Goal: Information Seeking & Learning: Learn about a topic

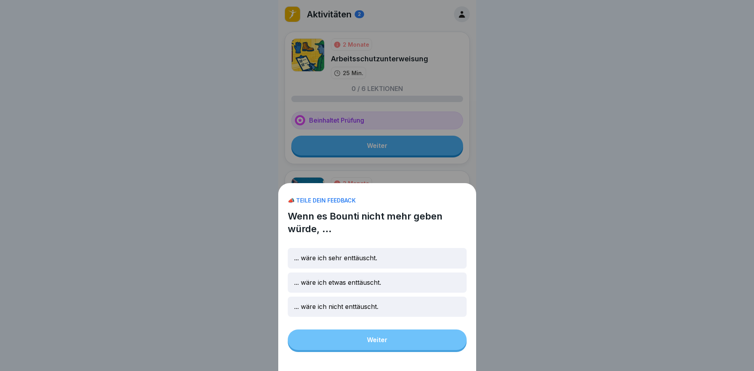
click at [419, 353] on div "📣 TEILE DEIN FEEDBACK Wenn es Bounti nicht mehr geben würde, ... ... wäre ich s…" at bounding box center [377, 277] width 198 height 188
click at [431, 312] on div "... wäre ich nicht enttäuscht." at bounding box center [377, 307] width 179 height 20
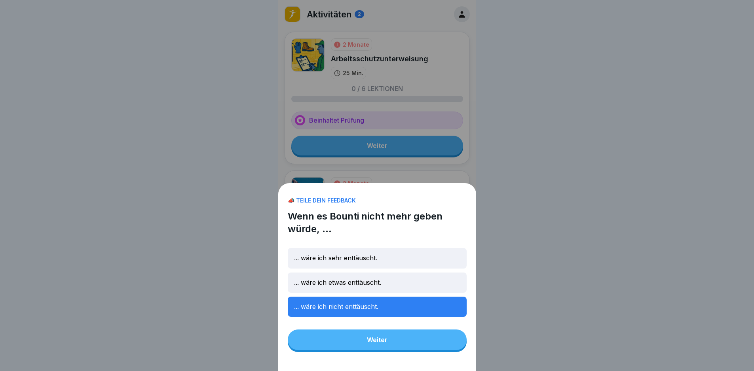
click at [437, 350] on button "Weiter" at bounding box center [377, 340] width 179 height 21
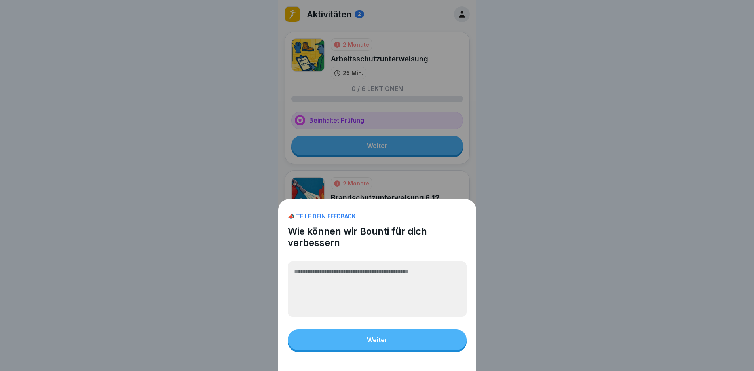
click at [574, 252] on div "📣 TEILE DEIN FEEDBACK Wie können wir Bounti für dich verbessern Weiter" at bounding box center [377, 185] width 754 height 371
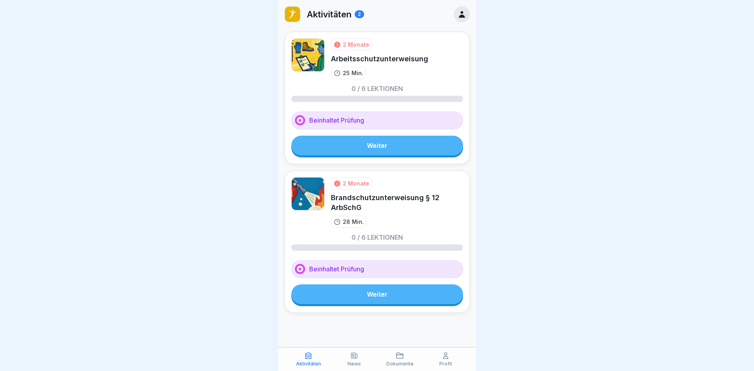
scroll to position [6, 0]
click at [383, 292] on link "Weiter" at bounding box center [377, 295] width 172 height 20
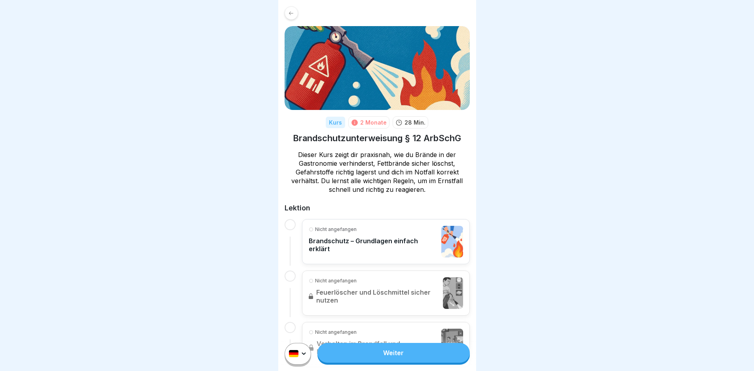
click at [356, 244] on p "Brandschutz – Grundlagen einfach erklärt" at bounding box center [373, 245] width 129 height 16
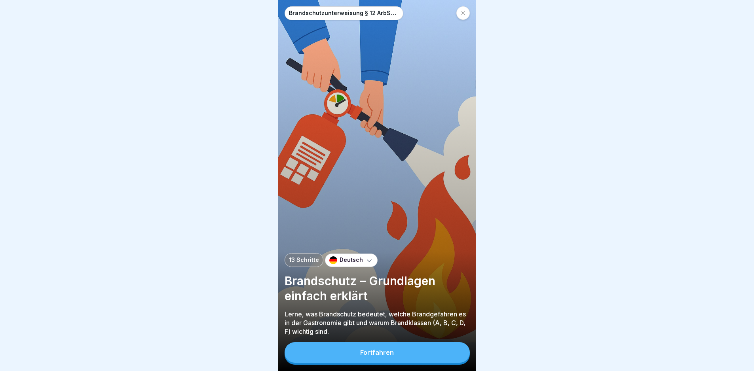
click at [413, 358] on button "Fortfahren" at bounding box center [377, 353] width 185 height 21
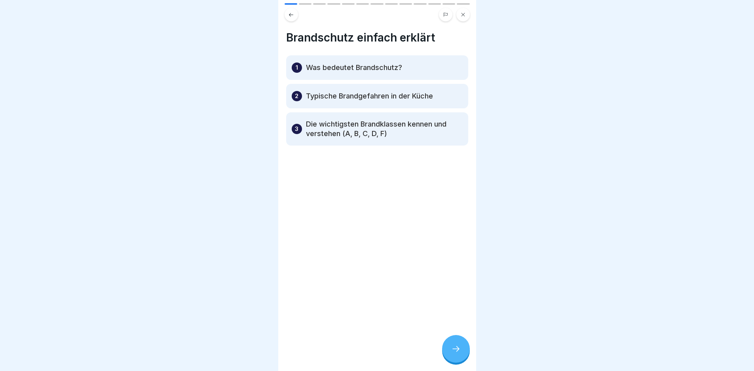
click at [459, 354] on icon at bounding box center [456, 350] width 10 height 10
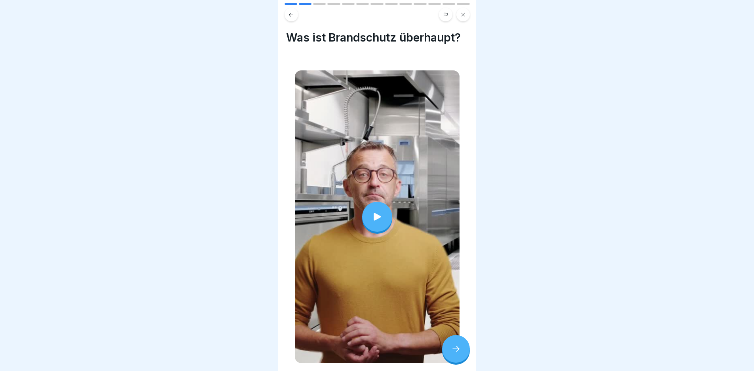
click at [413, 267] on div at bounding box center [377, 216] width 165 height 293
click at [459, 354] on icon at bounding box center [456, 350] width 10 height 10
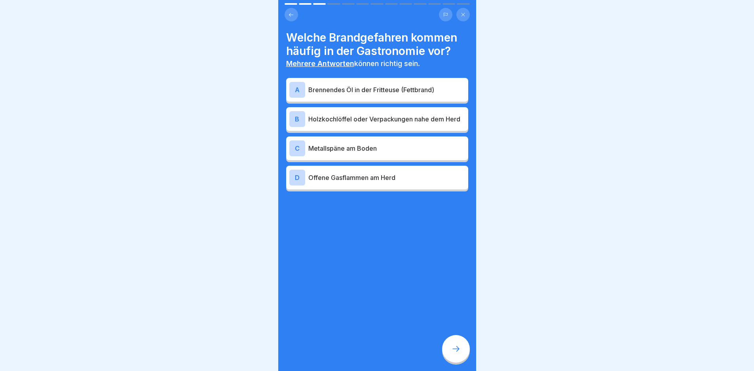
click at [371, 95] on div "A Brennendes Öl in der Fritteuse (Fettbrand)" at bounding box center [377, 90] width 176 height 16
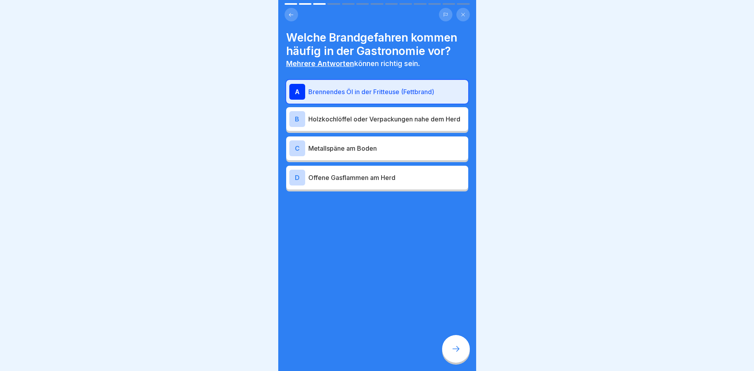
click at [382, 147] on p "Metallspäne am Boden" at bounding box center [386, 149] width 157 height 10
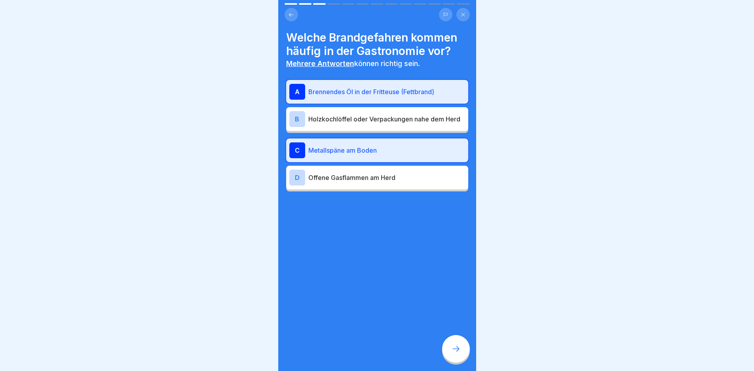
click at [403, 182] on p "Offene Gasflammen am Herd" at bounding box center [386, 178] width 157 height 10
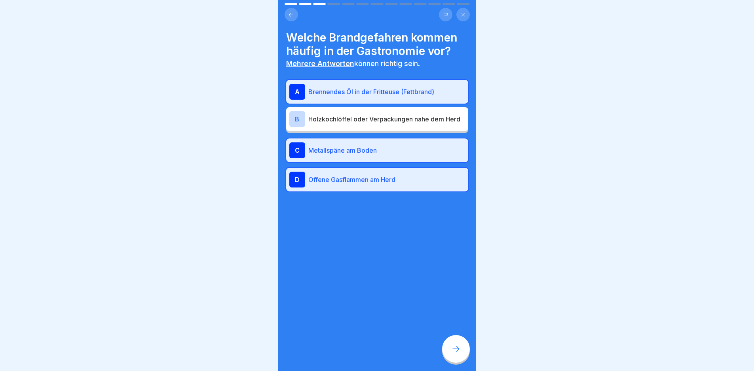
click at [461, 350] on div at bounding box center [456, 349] width 28 height 28
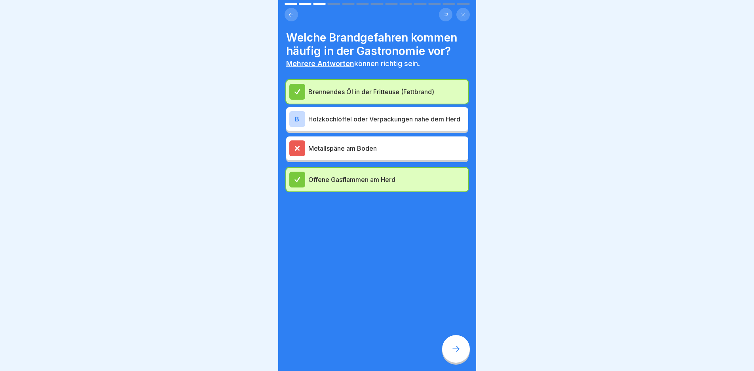
click at [390, 122] on p "Holzkochlöffel oder Verpackungen nahe dem Herd" at bounding box center [386, 119] width 157 height 10
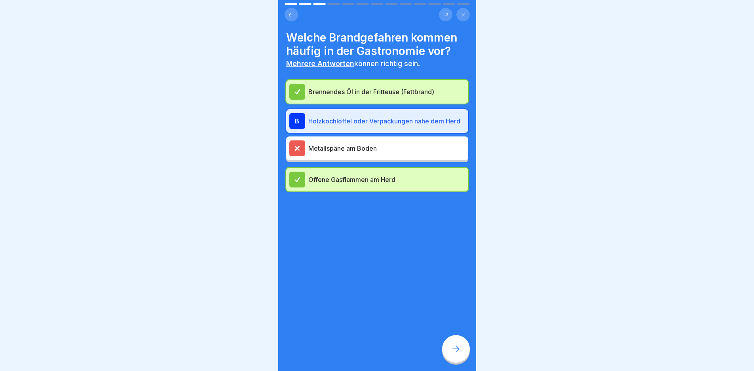
click at [461, 354] on icon at bounding box center [456, 350] width 10 height 10
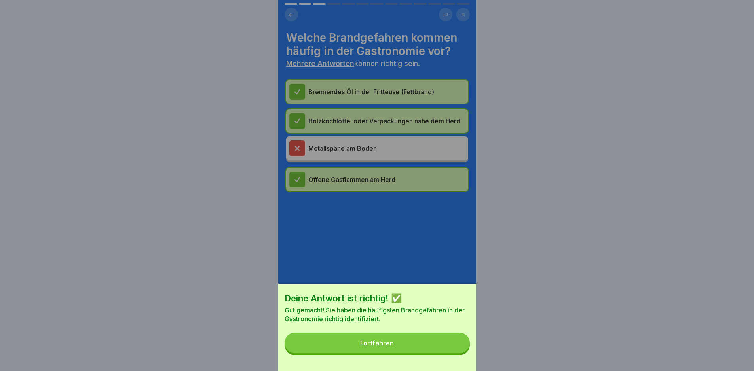
click at [459, 354] on button "Fortfahren" at bounding box center [377, 343] width 185 height 21
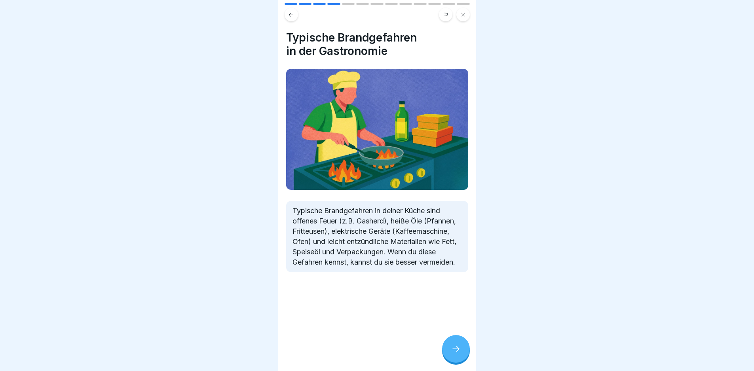
click at [459, 354] on icon at bounding box center [456, 350] width 10 height 10
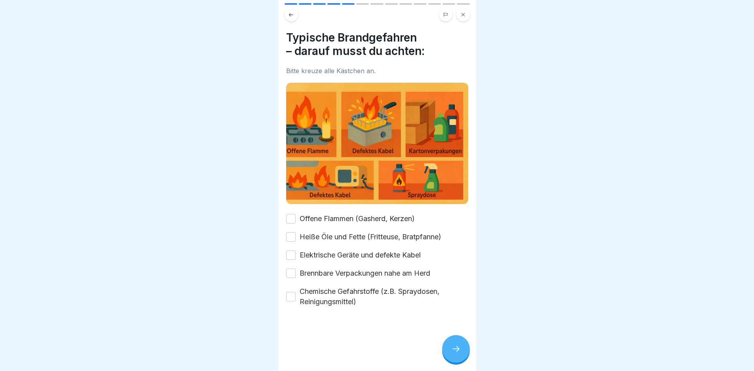
click at [324, 217] on label "Offene Flammen (Gasherd, Kerzen)" at bounding box center [357, 219] width 115 height 10
click at [296, 217] on button "Offene Flammen (Gasherd, Kerzen)" at bounding box center [291, 219] width 10 height 10
click at [334, 238] on label "Heiße Öle und Fette (Fritteuse, Bratpfanne)" at bounding box center [371, 237] width 142 height 10
click at [296, 238] on button "Heiße Öle und Fette (Fritteuse, Bratpfanne)" at bounding box center [291, 237] width 10 height 10
click at [338, 250] on label "Elektrische Geräte und defekte Kabel" at bounding box center [360, 255] width 121 height 10
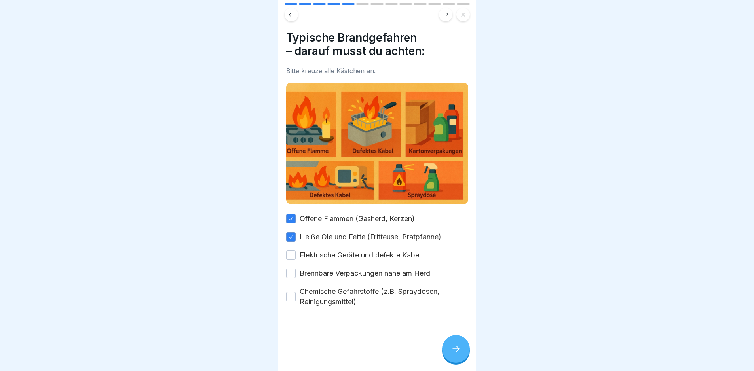
click at [296, 251] on button "Elektrische Geräte und defekte Kabel" at bounding box center [291, 256] width 10 height 10
click at [346, 269] on label "Brennbare Verpackungen nahe am Herd" at bounding box center [365, 273] width 131 height 10
click at [296, 269] on button "Brennbare Verpackungen nahe am Herd" at bounding box center [291, 274] width 10 height 10
click at [363, 287] on label "Chemische Gefahrstoffe (z.B. Spraydosen, Reinigungsmittel)" at bounding box center [384, 297] width 169 height 21
click at [296, 292] on button "Chemische Gefahrstoffe (z.B. Spraydosen, Reinigungsmittel)" at bounding box center [291, 297] width 10 height 10
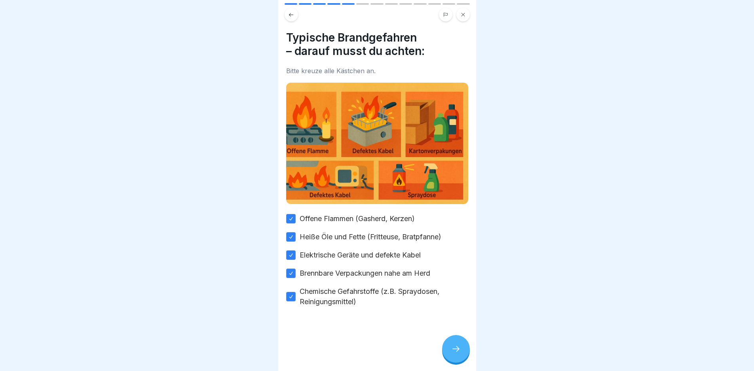
click at [463, 358] on div at bounding box center [456, 349] width 28 height 28
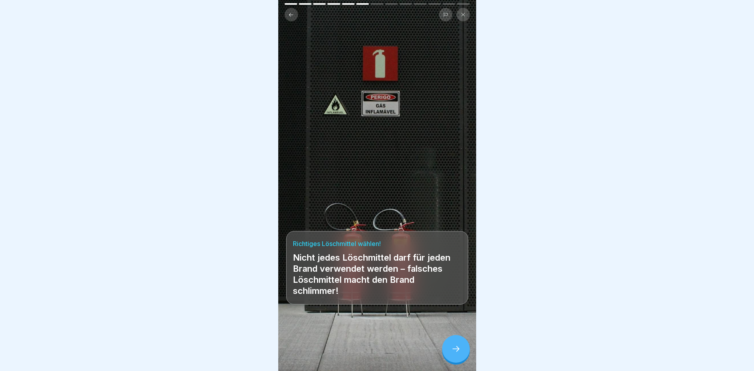
click at [460, 354] on icon at bounding box center [456, 350] width 10 height 10
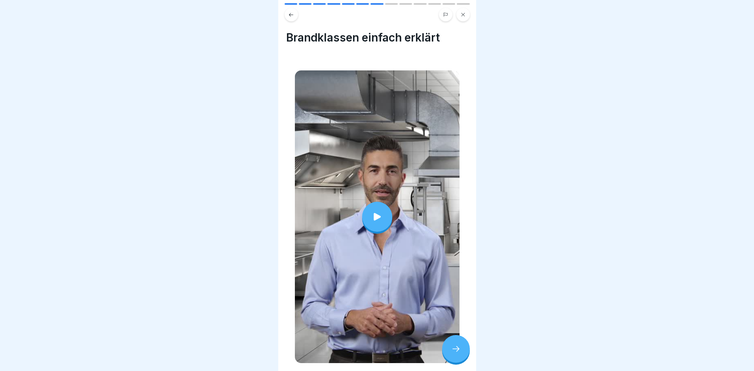
click at [389, 225] on div at bounding box center [377, 217] width 30 height 30
click at [451, 357] on div at bounding box center [456, 349] width 28 height 28
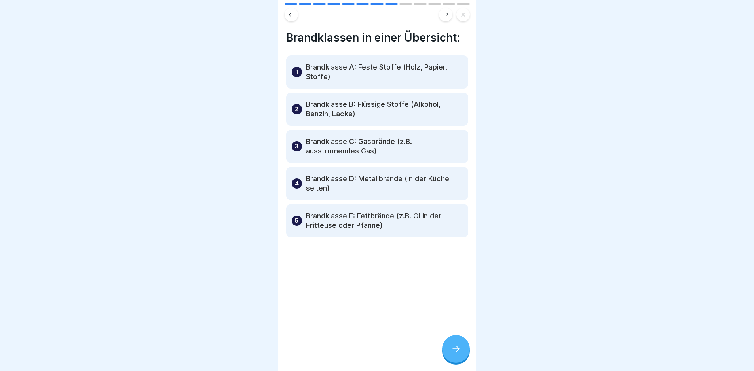
click at [447, 347] on div at bounding box center [456, 349] width 28 height 28
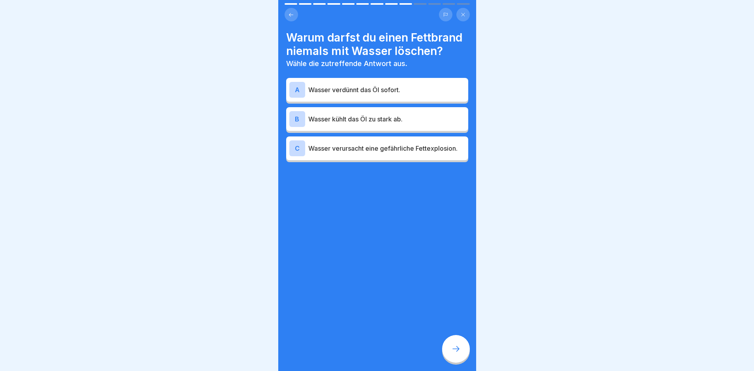
click at [394, 153] on p "Wasser verursacht eine gefährliche Fettexplosion." at bounding box center [386, 149] width 157 height 10
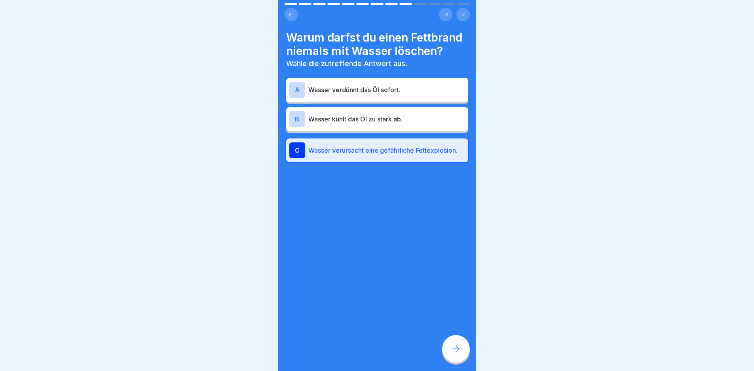
click at [453, 350] on div at bounding box center [456, 349] width 28 height 28
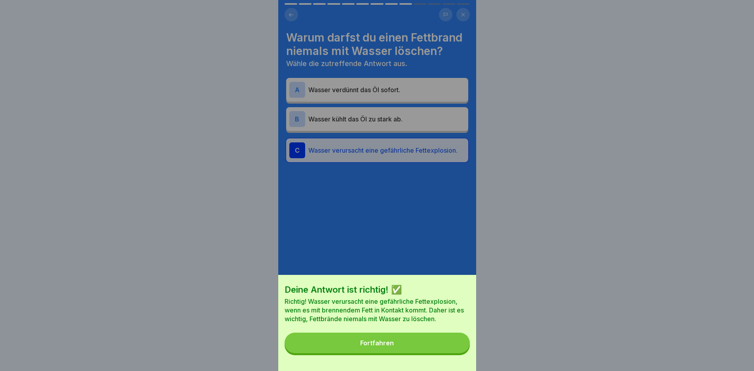
click at [453, 350] on button "Fortfahren" at bounding box center [377, 343] width 185 height 21
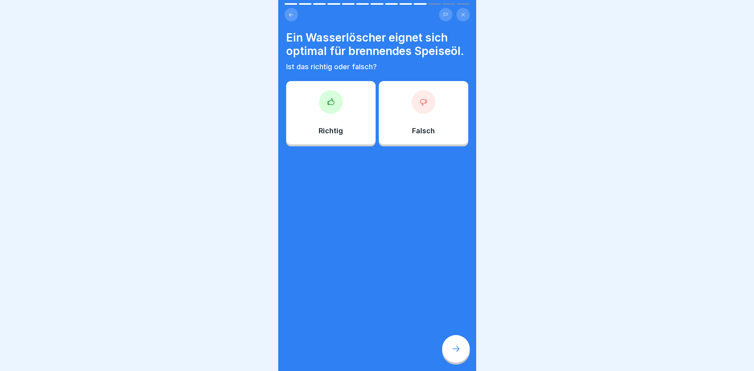
click at [412, 114] on div at bounding box center [424, 102] width 24 height 24
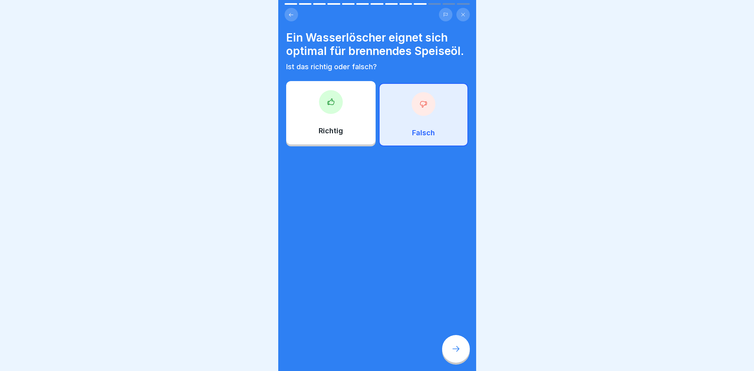
click at [461, 359] on div at bounding box center [456, 349] width 28 height 28
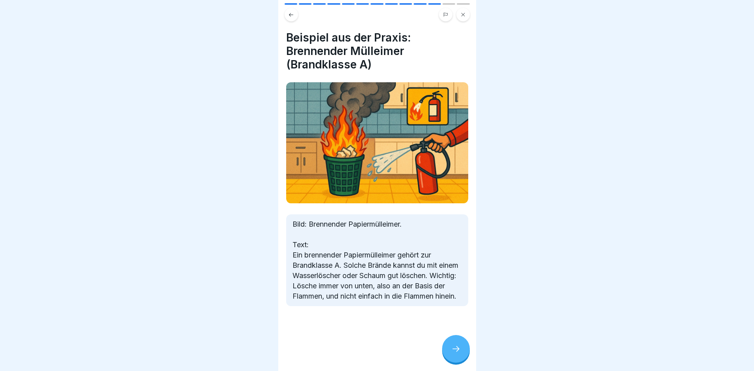
click at [459, 351] on icon at bounding box center [456, 350] width 10 height 10
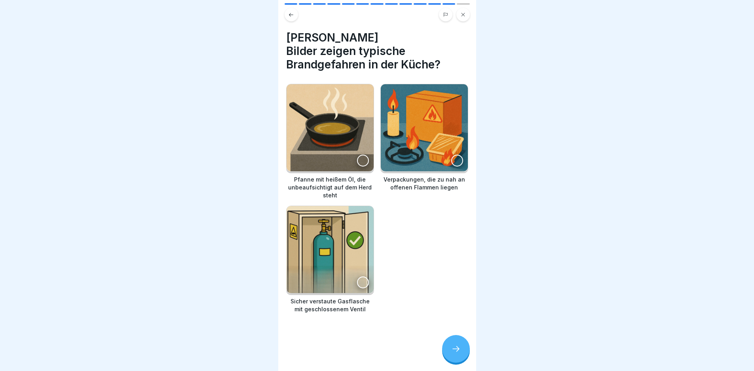
click at [459, 351] on icon at bounding box center [456, 350] width 10 height 10
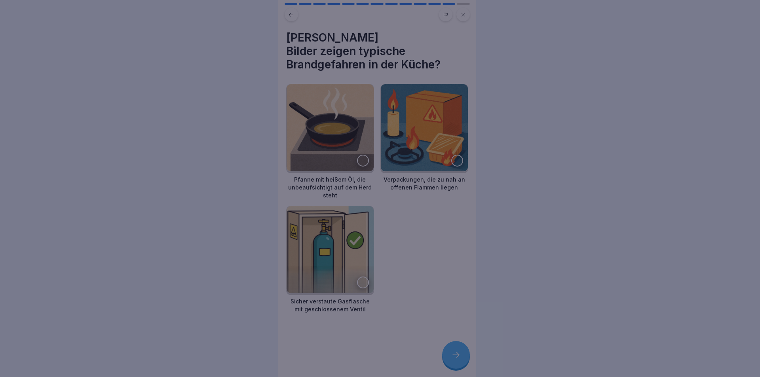
click at [459, 351] on div at bounding box center [380, 188] width 760 height 377
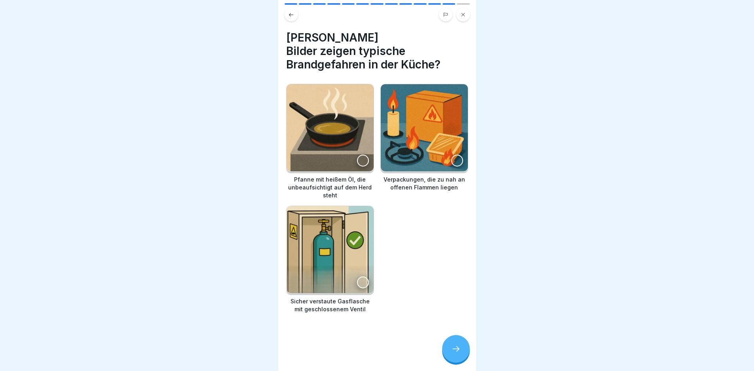
click at [415, 137] on img at bounding box center [424, 127] width 87 height 87
click at [342, 117] on img at bounding box center [330, 127] width 87 height 87
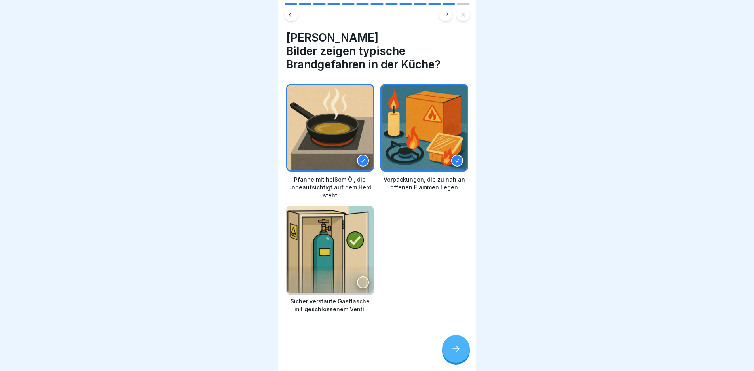
click at [454, 348] on div at bounding box center [456, 349] width 28 height 28
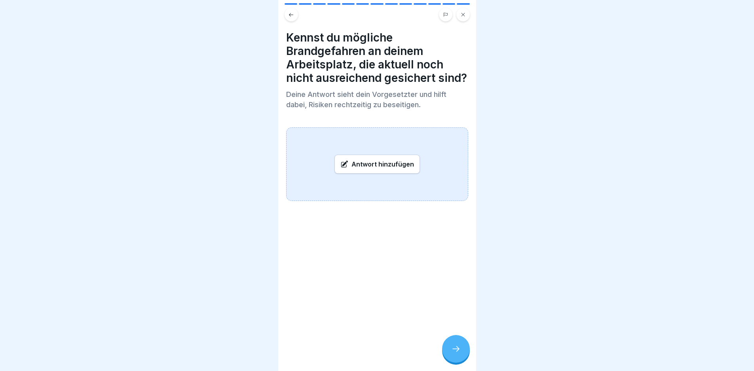
click at [445, 354] on div at bounding box center [456, 349] width 28 height 28
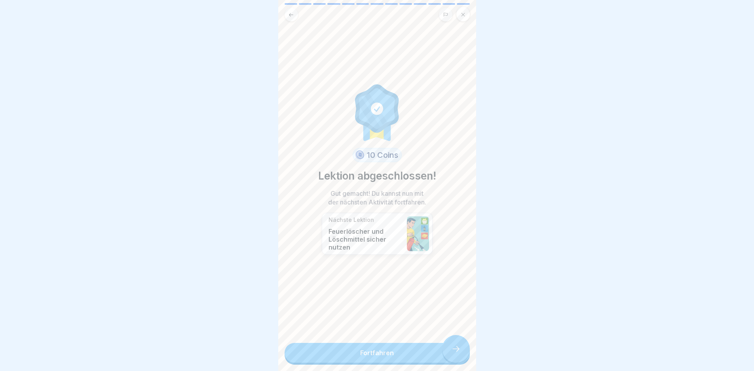
click at [446, 354] on link "Fortfahren" at bounding box center [377, 353] width 185 height 20
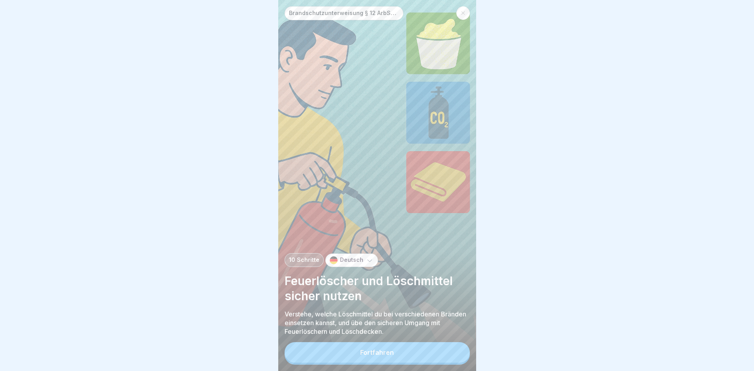
click at [446, 354] on button "Fortfahren" at bounding box center [377, 353] width 185 height 21
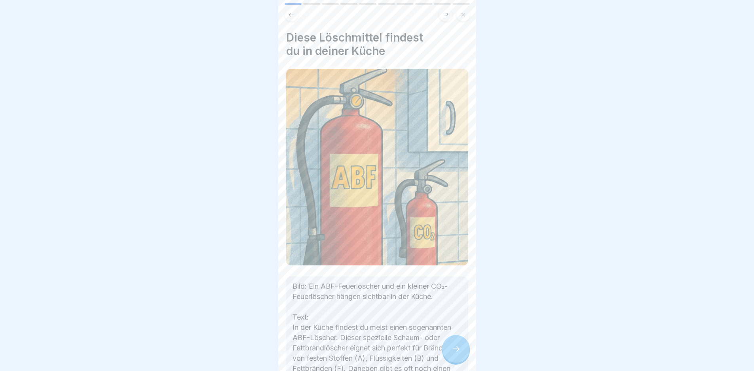
click at [446, 354] on div at bounding box center [456, 349] width 28 height 28
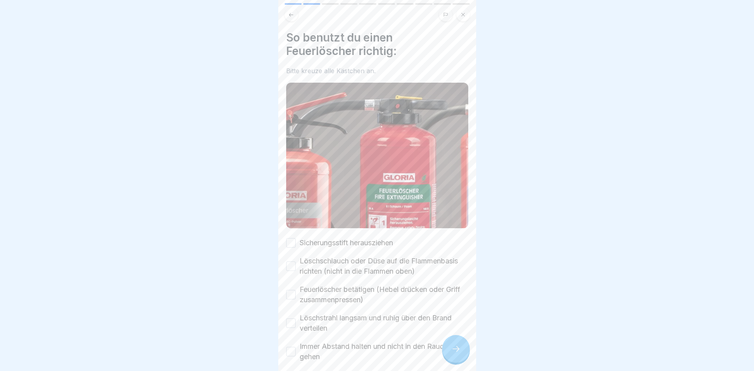
click at [446, 354] on div at bounding box center [456, 349] width 28 height 28
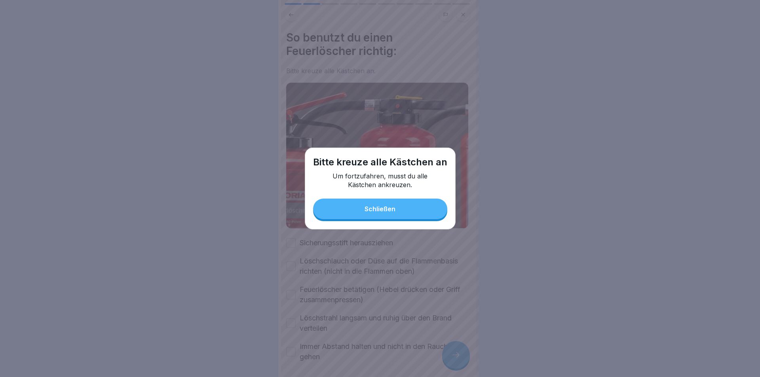
click at [369, 209] on div "Schließen" at bounding box center [380, 209] width 31 height 7
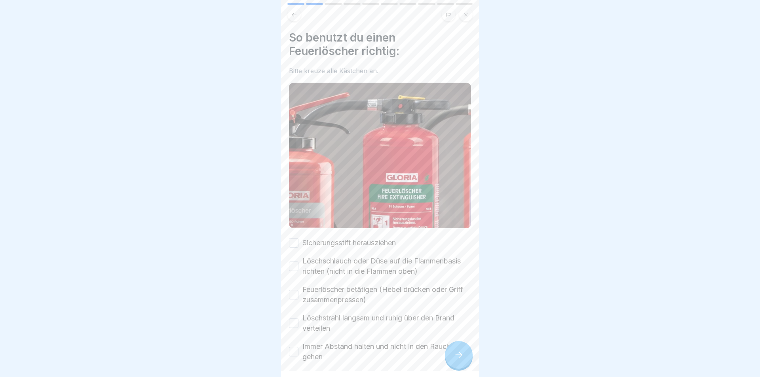
click at [359, 238] on label "Sicherungsstift herausziehen" at bounding box center [349, 243] width 93 height 10
click at [299, 238] on button "Sicherungsstift herausziehen" at bounding box center [294, 243] width 10 height 10
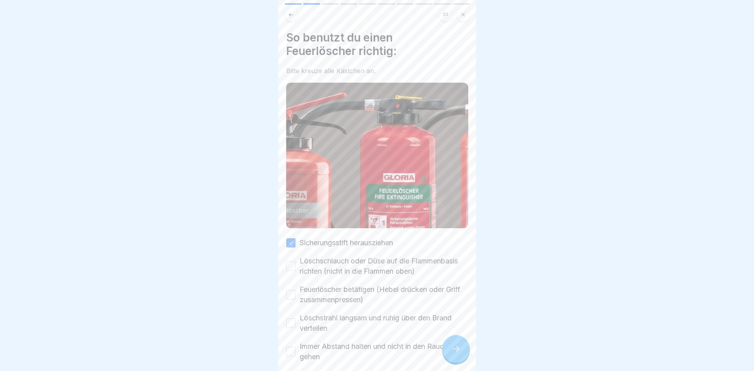
click at [364, 264] on label "Löschschlauch oder Düse auf die Flammenbasis richten (nicht in die Flammen oben)" at bounding box center [384, 266] width 169 height 21
click at [296, 264] on button "Löschschlauch oder Düse auf die Flammenbasis richten (nicht in die Flammen oben)" at bounding box center [291, 267] width 10 height 10
click at [373, 295] on label "Feuerlöscher betätigen (Hebel drücken oder Griff zusammenpressen)" at bounding box center [384, 295] width 169 height 21
click at [296, 295] on button "Feuerlöscher betätigen (Hebel drücken oder Griff zusammenpressen)" at bounding box center [291, 295] width 10 height 10
click at [379, 322] on label "Löschstrahl langsam und ruhig über den Brand verteilen" at bounding box center [384, 323] width 169 height 21
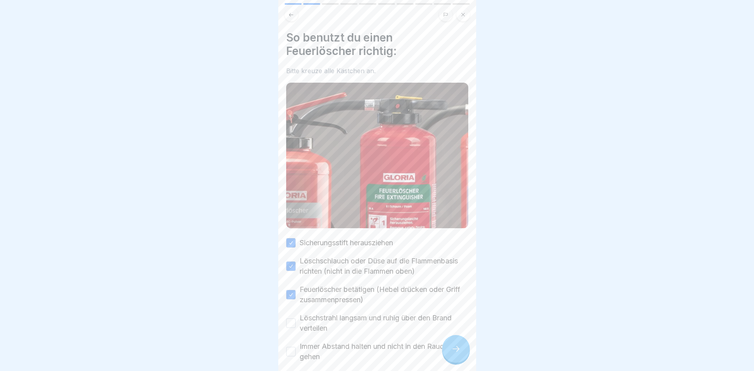
click at [296, 322] on button "Löschstrahl langsam und ruhig über den Brand verteilen" at bounding box center [291, 324] width 10 height 10
click at [394, 357] on label "Immer Abstand halten und nicht in den Rauch gehen" at bounding box center [384, 352] width 169 height 21
click at [296, 357] on button "Immer Abstand halten und nicht in den Rauch gehen" at bounding box center [291, 352] width 10 height 10
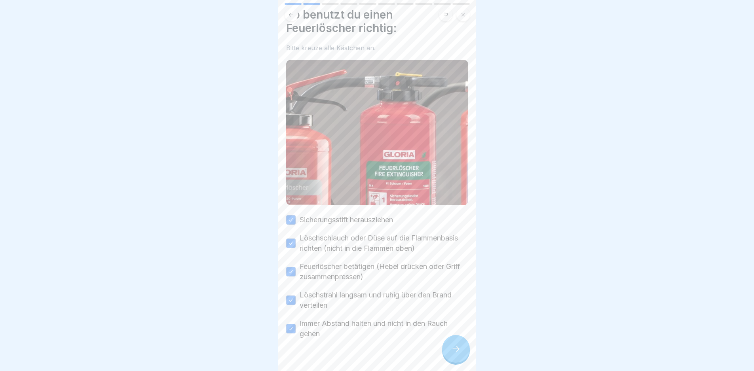
scroll to position [44, 0]
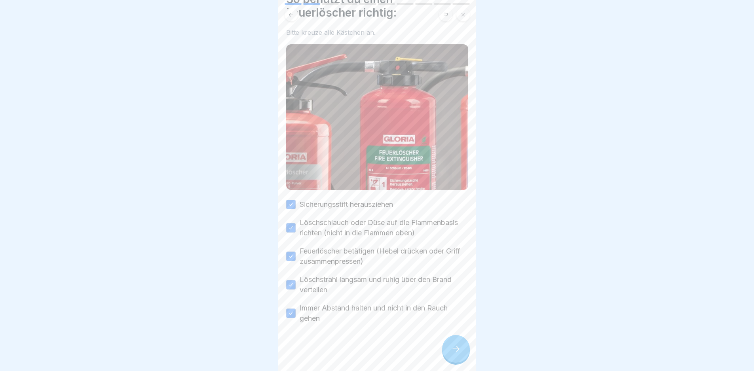
click at [448, 348] on div at bounding box center [456, 349] width 28 height 28
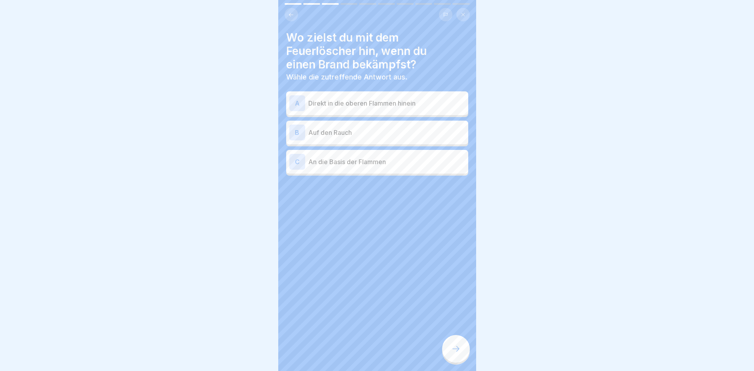
click at [383, 172] on div "C An die Basis der Flammen" at bounding box center [377, 162] width 182 height 24
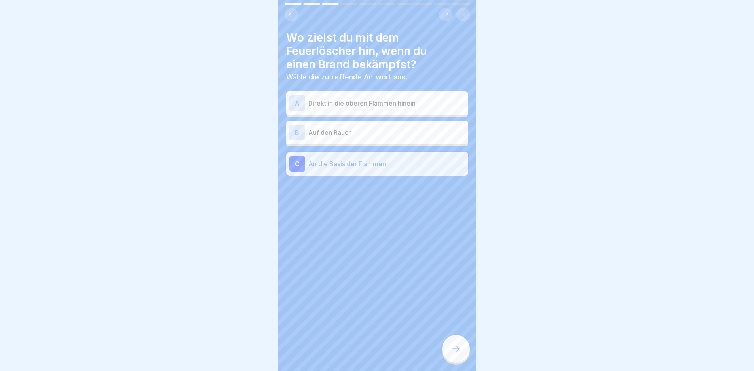
click at [463, 357] on div at bounding box center [456, 349] width 28 height 28
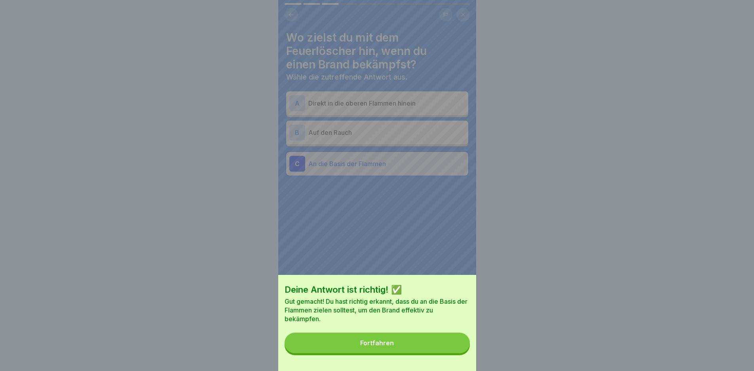
click at [444, 347] on button "Fortfahren" at bounding box center [377, 343] width 185 height 21
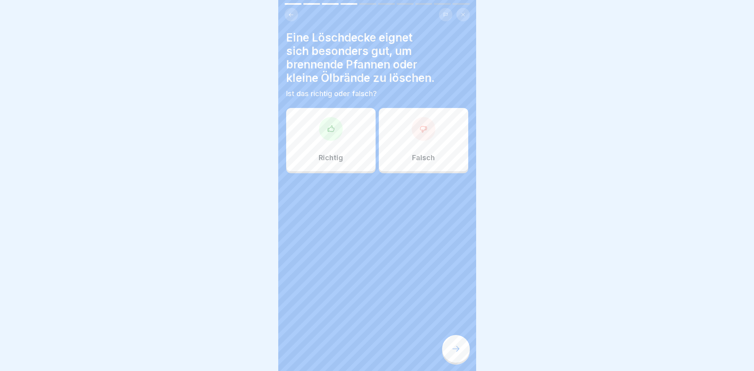
click at [320, 143] on div "Richtig" at bounding box center [330, 139] width 89 height 63
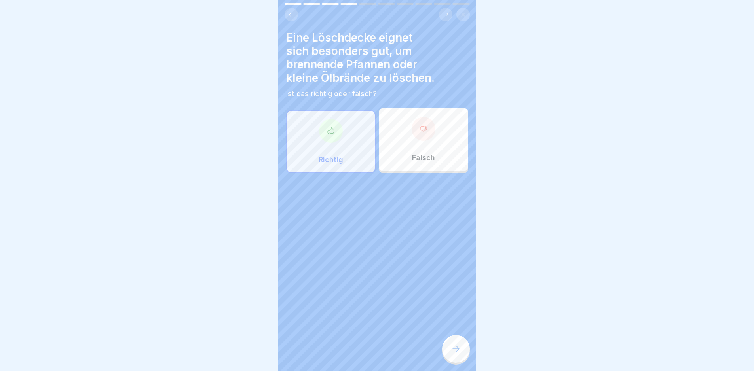
click at [451, 361] on div at bounding box center [456, 349] width 28 height 28
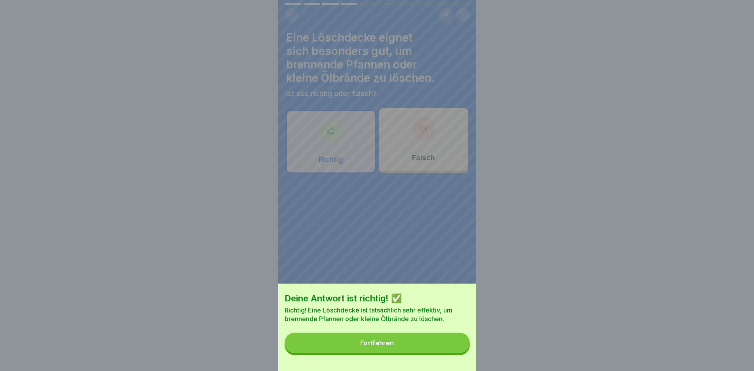
click at [450, 352] on button "Fortfahren" at bounding box center [377, 343] width 185 height 21
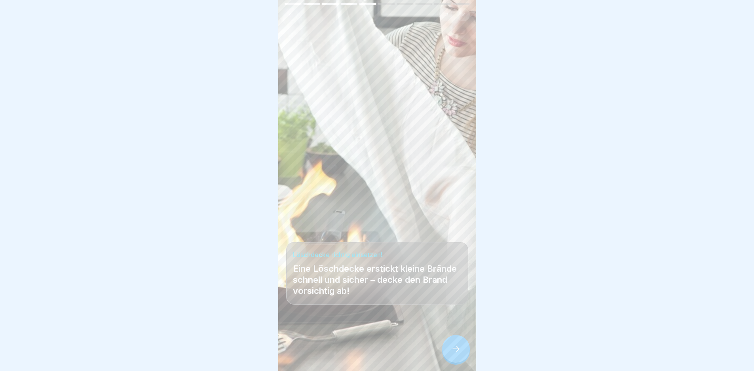
click at [461, 354] on icon at bounding box center [456, 350] width 10 height 10
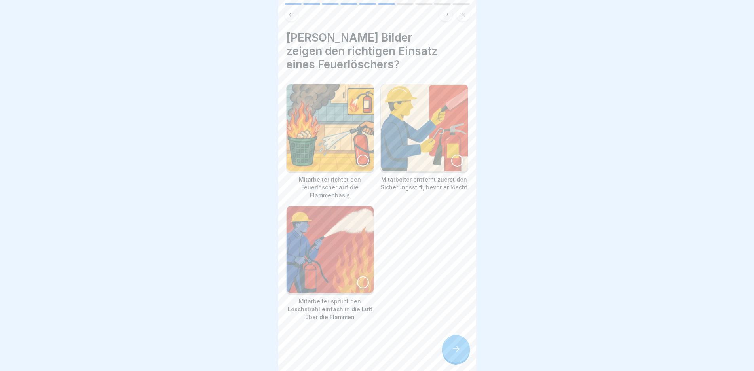
click at [426, 133] on img at bounding box center [424, 127] width 87 height 87
click at [337, 138] on img at bounding box center [330, 127] width 87 height 87
click at [449, 353] on div at bounding box center [456, 349] width 28 height 28
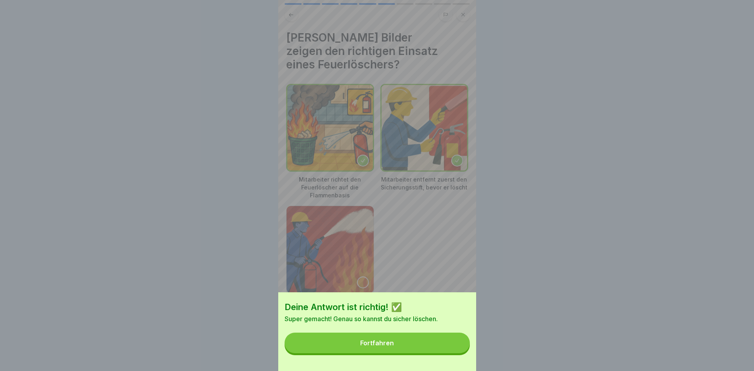
click at [449, 348] on button "Fortfahren" at bounding box center [377, 343] width 185 height 21
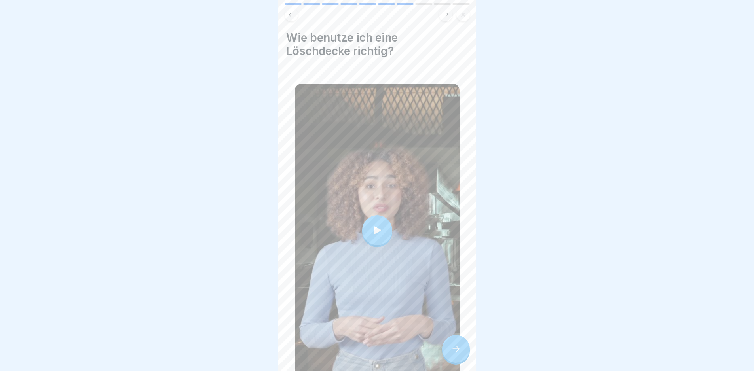
click at [412, 249] on div at bounding box center [377, 230] width 165 height 293
click at [456, 354] on icon at bounding box center [456, 350] width 10 height 10
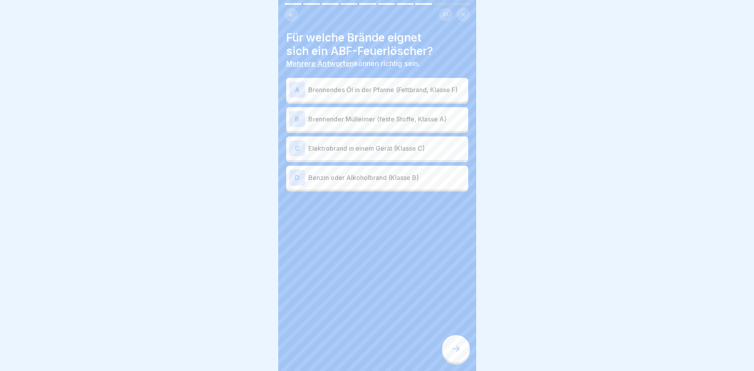
click at [382, 94] on p "Brennendes Öl in der Pfanne (Fettbrand, Klasse F)" at bounding box center [386, 90] width 157 height 10
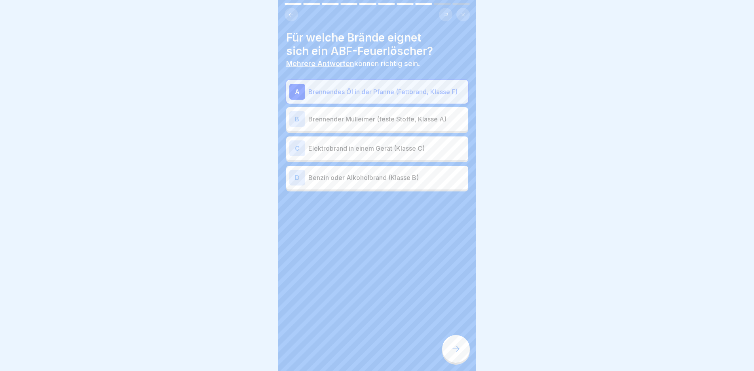
click at [388, 120] on p "Brennender Mülleimer (feste Stoffe, Klasse A)" at bounding box center [386, 119] width 157 height 10
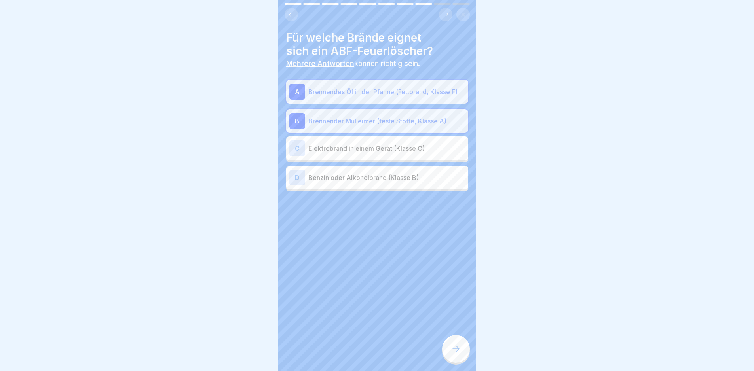
click at [411, 179] on p "Benzin oder Alkoholbrand (Klasse B)" at bounding box center [386, 178] width 157 height 10
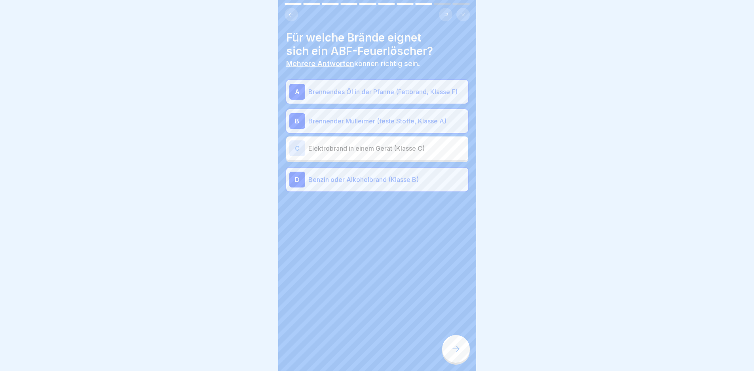
click at [451, 363] on div at bounding box center [456, 349] width 28 height 28
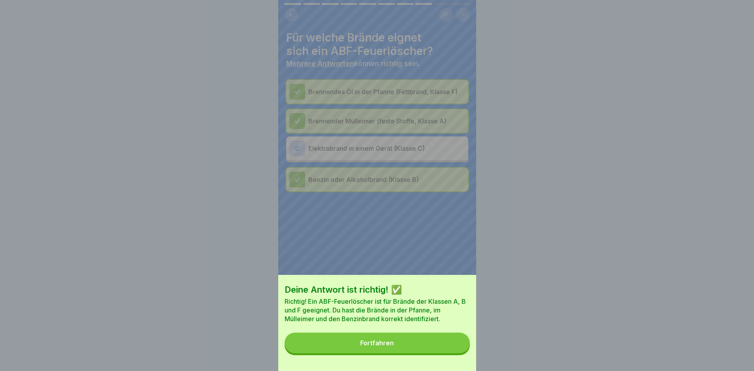
click at [449, 354] on button "Fortfahren" at bounding box center [377, 343] width 185 height 21
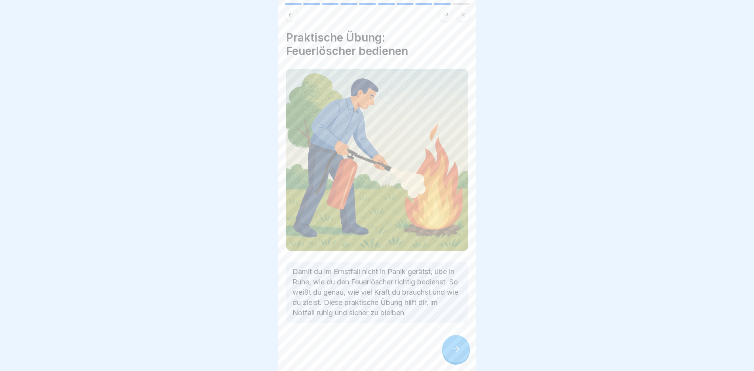
click at [448, 358] on div at bounding box center [456, 349] width 28 height 28
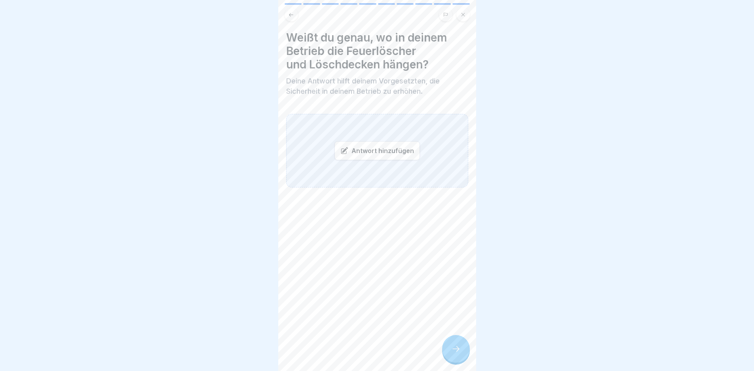
click at [452, 354] on icon at bounding box center [456, 350] width 10 height 10
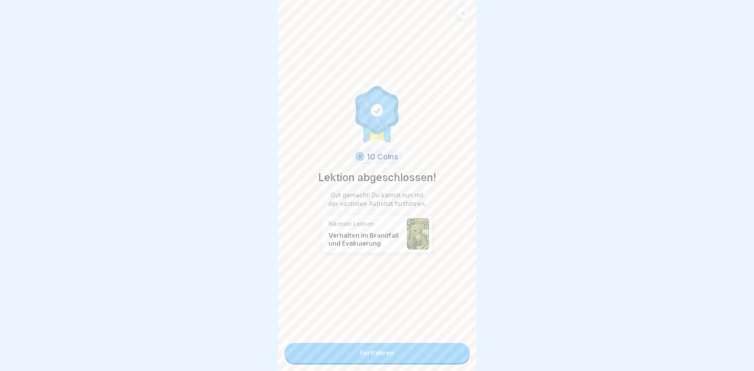
click at [453, 354] on link "Fortfahren" at bounding box center [377, 353] width 185 height 20
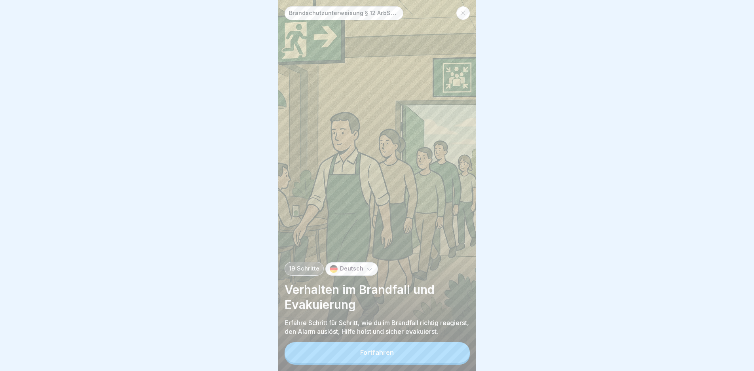
click at [453, 354] on button "Fortfahren" at bounding box center [377, 353] width 185 height 21
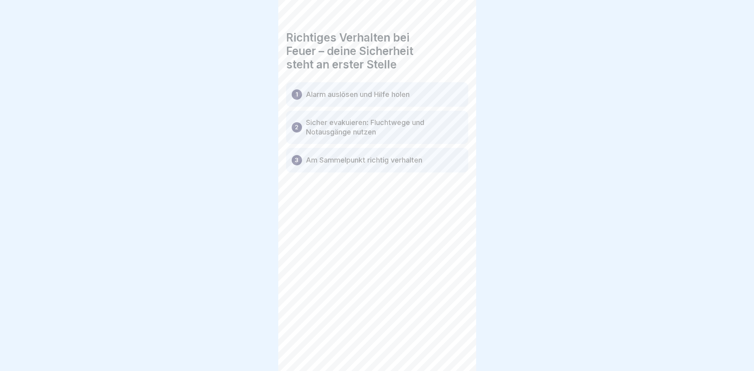
click at [453, 354] on icon at bounding box center [456, 350] width 10 height 10
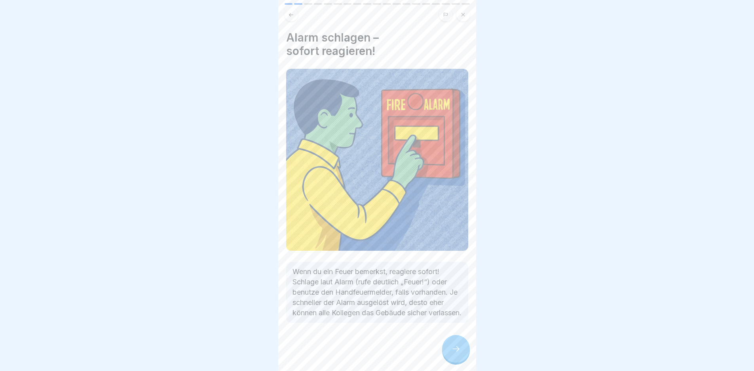
click at [453, 354] on icon at bounding box center [456, 350] width 10 height 10
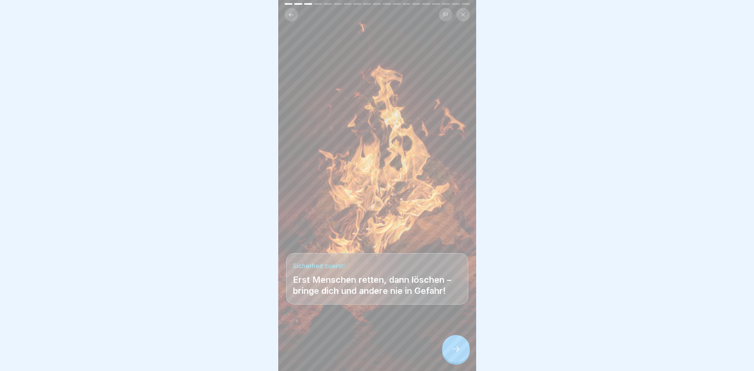
click at [453, 354] on icon at bounding box center [456, 350] width 10 height 10
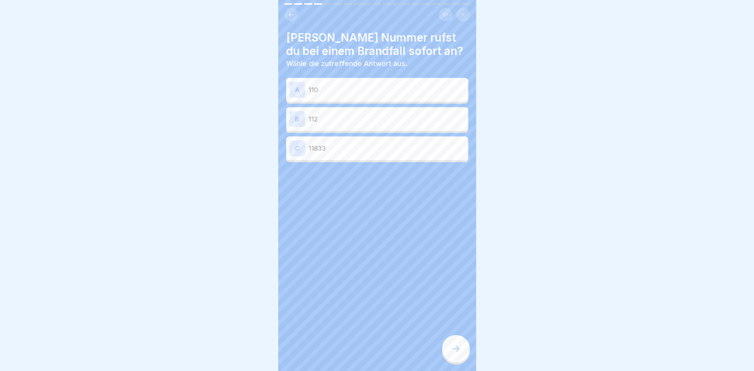
click at [357, 113] on div "B 112" at bounding box center [377, 119] width 176 height 16
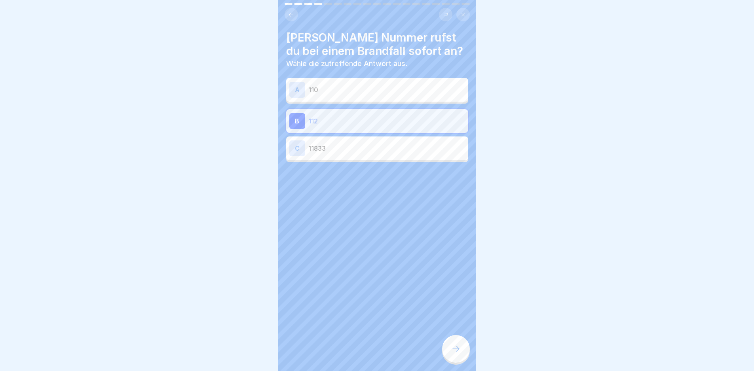
click at [454, 354] on icon at bounding box center [456, 350] width 10 height 10
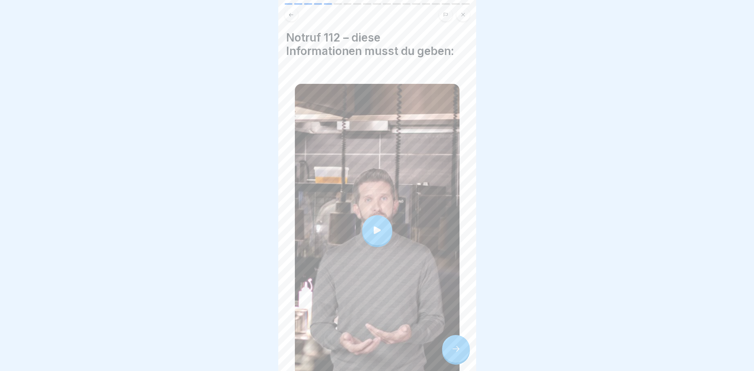
click at [453, 352] on icon at bounding box center [456, 350] width 10 height 10
click at [454, 354] on icon at bounding box center [456, 350] width 10 height 10
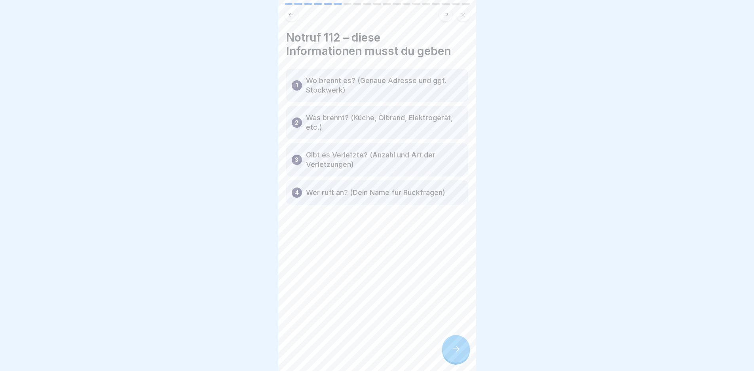
click at [452, 354] on icon at bounding box center [456, 350] width 10 height 10
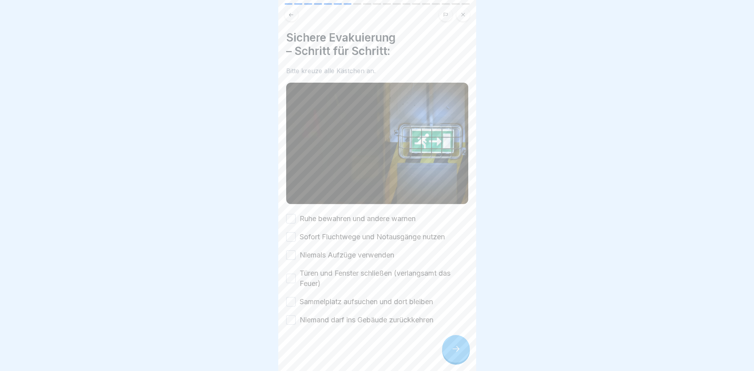
click at [407, 214] on label "Ruhe bewahren und andere warnen" at bounding box center [358, 219] width 116 height 10
click at [296, 214] on button "Ruhe bewahren und andere warnen" at bounding box center [291, 219] width 10 height 10
click at [406, 236] on label "Sofort Fluchtwege und Notausgänge nutzen" at bounding box center [372, 237] width 145 height 10
click at [296, 236] on button "Sofort Fluchtwege und Notausgänge nutzen" at bounding box center [291, 237] width 10 height 10
click at [393, 254] on label "Niemals Aufzüge verwenden" at bounding box center [347, 255] width 95 height 10
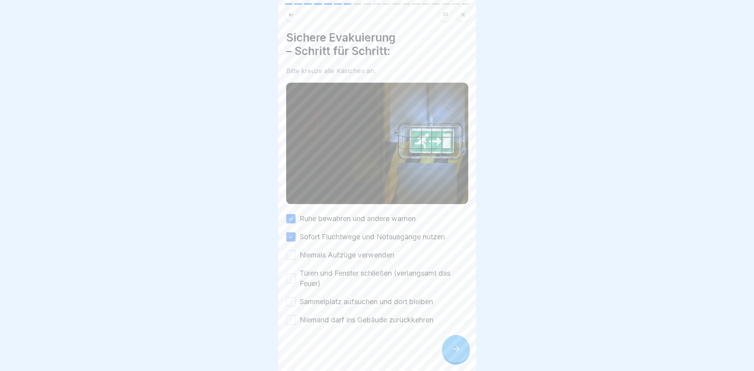
click at [296, 254] on button "Niemals Aufzüge verwenden" at bounding box center [291, 256] width 10 height 10
click at [404, 275] on label "Türen und Fenster schließen (verlangsamt das Feuer)" at bounding box center [384, 278] width 169 height 21
click at [296, 275] on button "Türen und Fenster schließen (verlangsamt das Feuer)" at bounding box center [291, 279] width 10 height 10
click at [409, 298] on label "Sammelplatz aufsuchen und dort bleiben" at bounding box center [366, 302] width 133 height 10
click at [296, 298] on button "Sammelplatz aufsuchen und dort bleiben" at bounding box center [291, 302] width 10 height 10
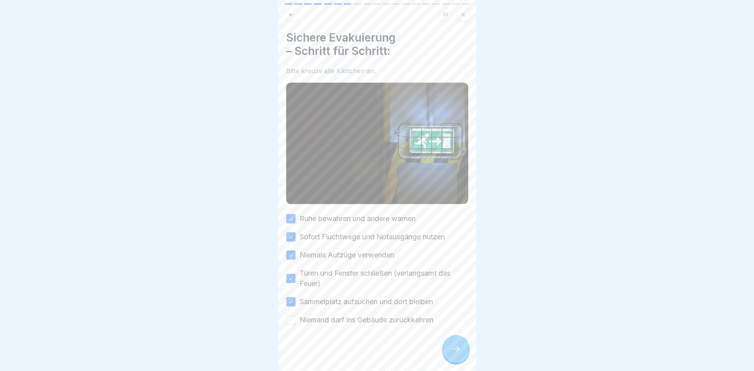
click at [410, 316] on label "Niemand darf ins Gebäude zurückkehren" at bounding box center [367, 320] width 134 height 10
click at [296, 316] on button "Niemand darf ins Gebäude zurückkehren" at bounding box center [291, 321] width 10 height 10
click at [460, 363] on div at bounding box center [456, 349] width 28 height 28
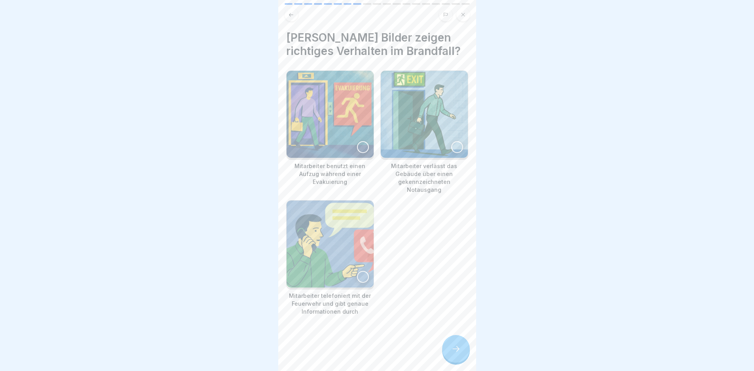
click at [351, 246] on img at bounding box center [330, 244] width 87 height 87
click at [434, 120] on img at bounding box center [424, 114] width 87 height 87
click at [463, 363] on div at bounding box center [456, 349] width 28 height 28
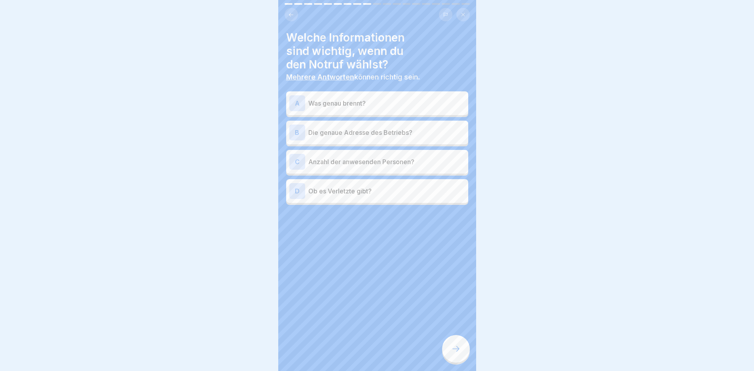
click at [457, 354] on icon at bounding box center [456, 350] width 10 height 10
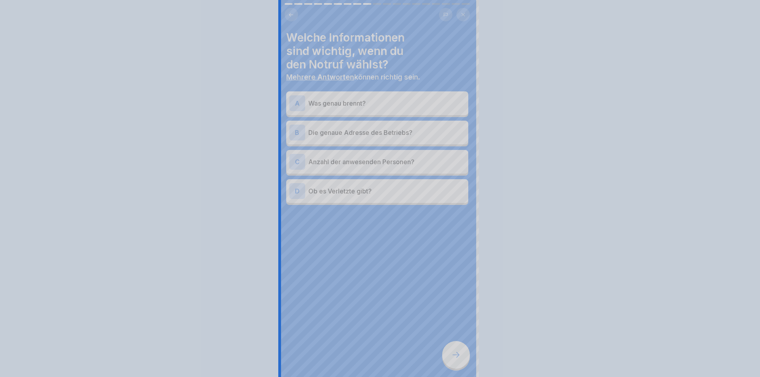
click at [457, 356] on div at bounding box center [380, 188] width 760 height 377
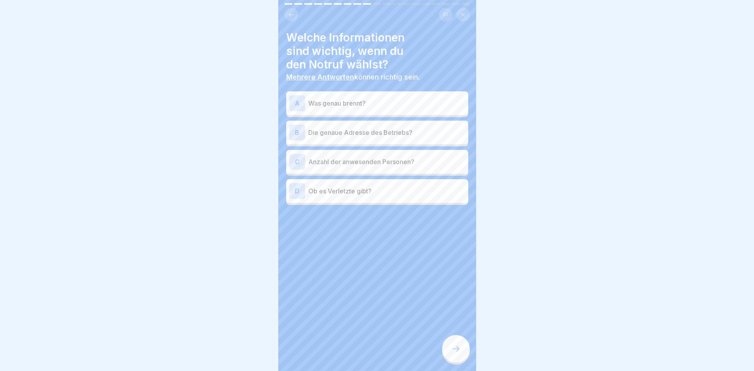
click at [361, 107] on p "Was genau brennt?" at bounding box center [386, 104] width 157 height 10
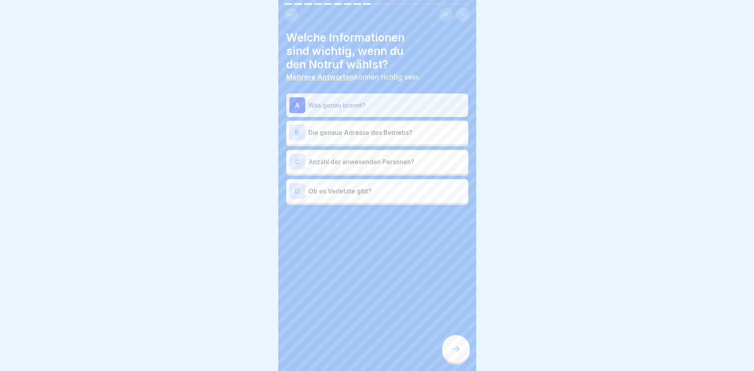
click at [369, 128] on p "Die genaue Adresse des Betriebs?" at bounding box center [386, 133] width 157 height 10
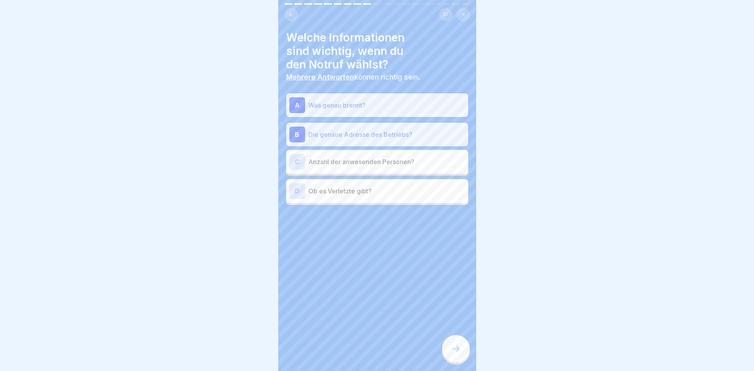
click at [391, 189] on p "Ob es Verletzte gibt?" at bounding box center [386, 192] width 157 height 10
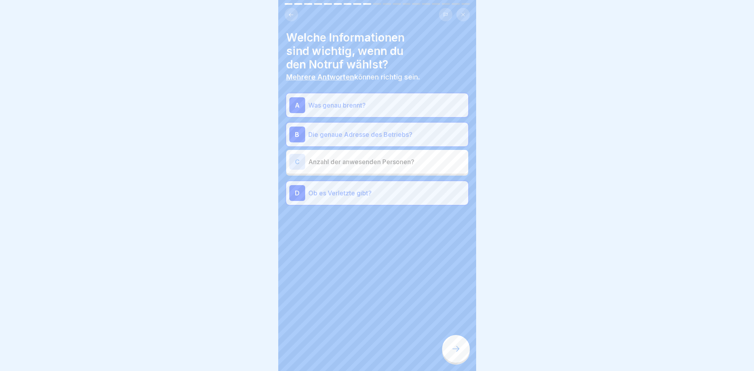
click at [453, 347] on div at bounding box center [456, 349] width 28 height 28
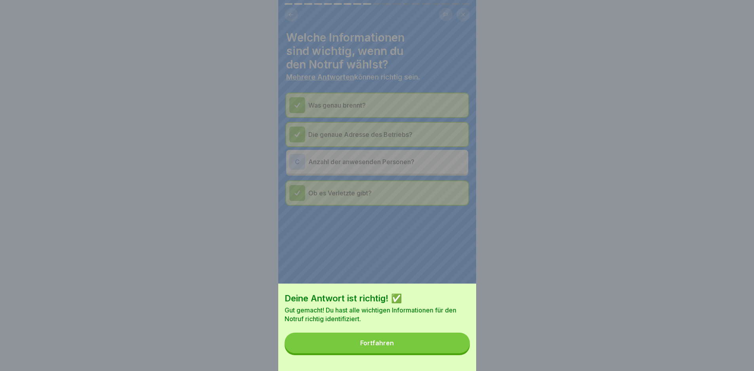
click at [453, 347] on button "Fortfahren" at bounding box center [377, 343] width 185 height 21
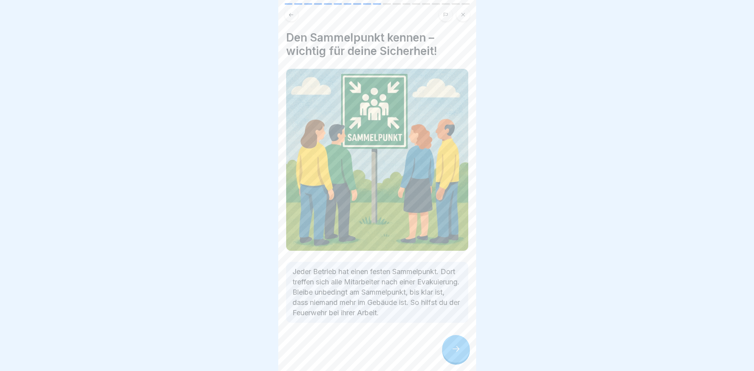
click at [453, 347] on div at bounding box center [456, 349] width 28 height 28
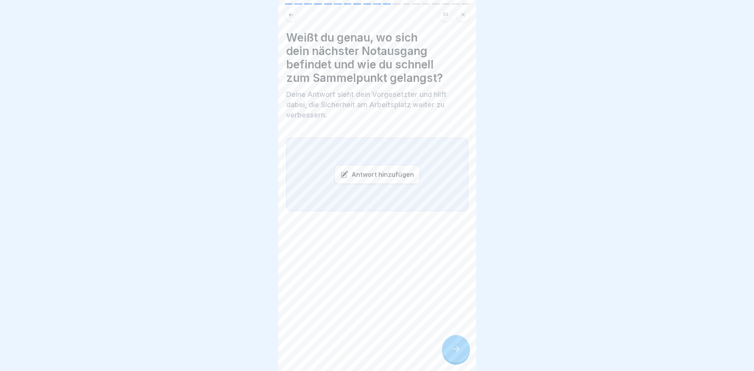
click at [456, 354] on icon at bounding box center [456, 350] width 10 height 10
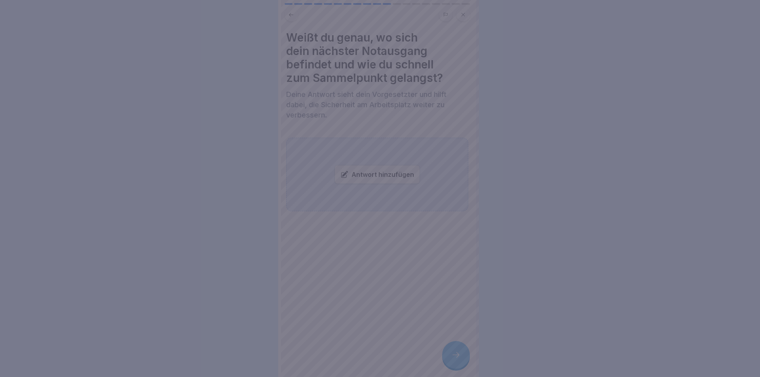
click at [456, 359] on div at bounding box center [380, 188] width 760 height 377
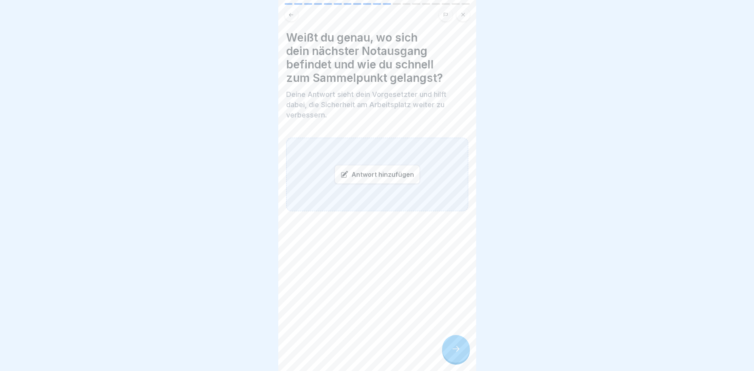
click at [375, 178] on div "Antwort hinzufügen" at bounding box center [378, 174] width 86 height 19
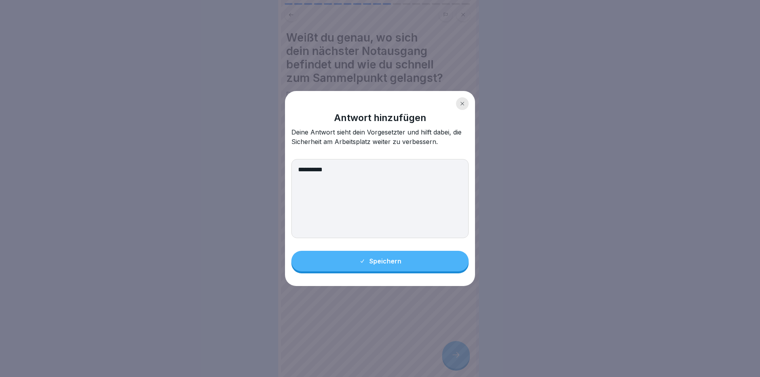
type textarea "**********"
click at [418, 271] on button "Speichern" at bounding box center [379, 261] width 177 height 21
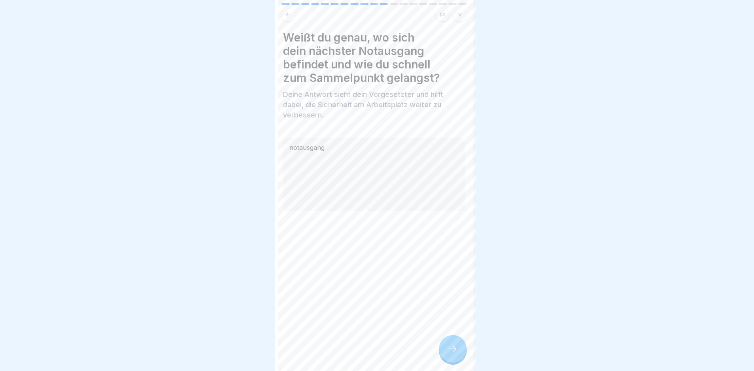
click at [455, 354] on icon at bounding box center [453, 350] width 10 height 10
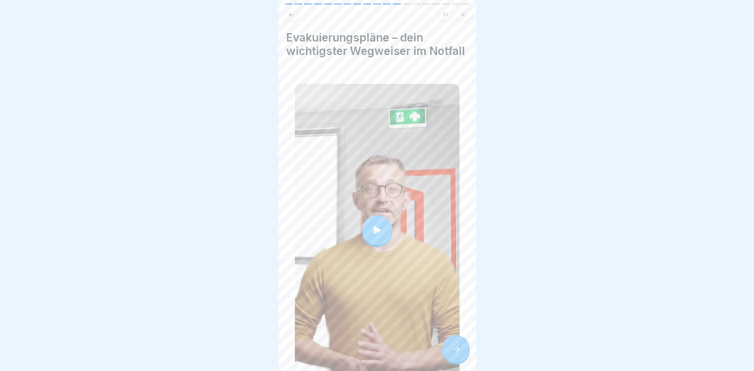
click at [455, 354] on icon at bounding box center [456, 350] width 10 height 10
click at [467, 357] on div at bounding box center [456, 349] width 28 height 28
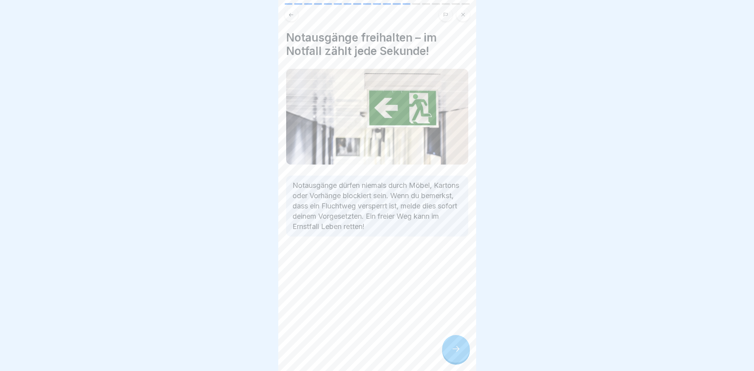
click at [460, 354] on icon at bounding box center [456, 350] width 10 height 10
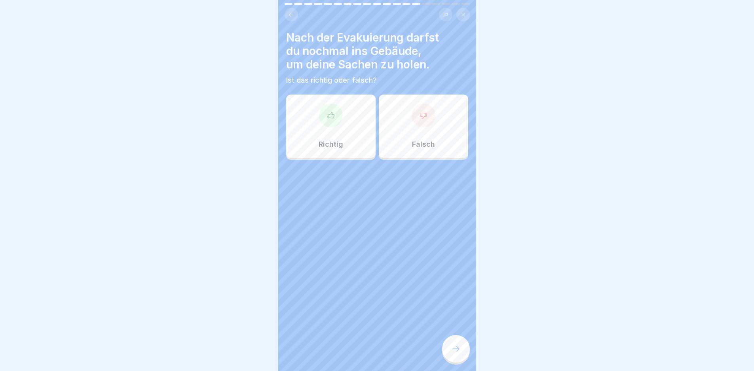
click at [415, 137] on div "Falsch" at bounding box center [423, 126] width 89 height 63
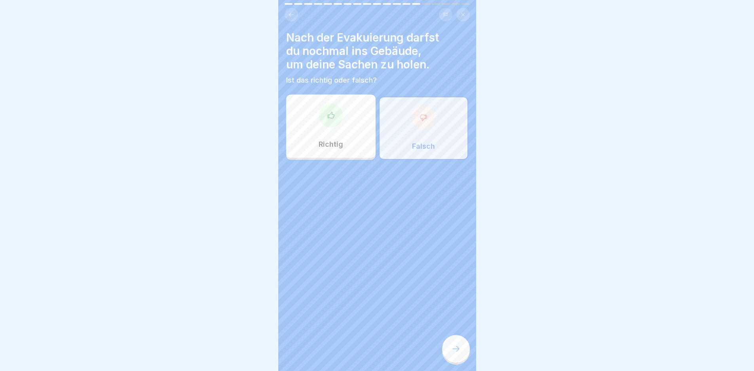
click at [456, 351] on icon at bounding box center [456, 350] width 10 height 10
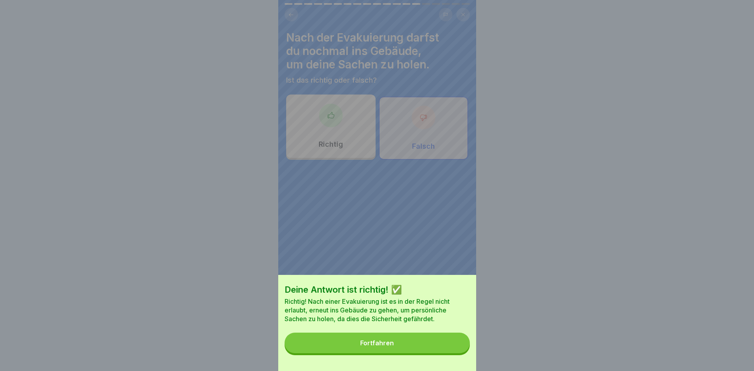
click at [456, 351] on button "Fortfahren" at bounding box center [377, 343] width 185 height 21
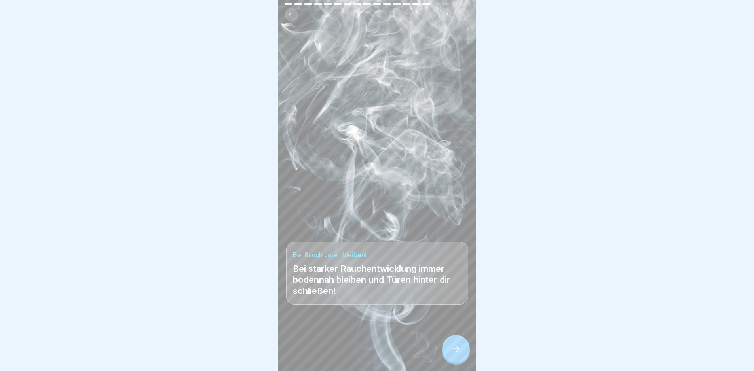
click at [456, 351] on icon at bounding box center [456, 350] width 10 height 10
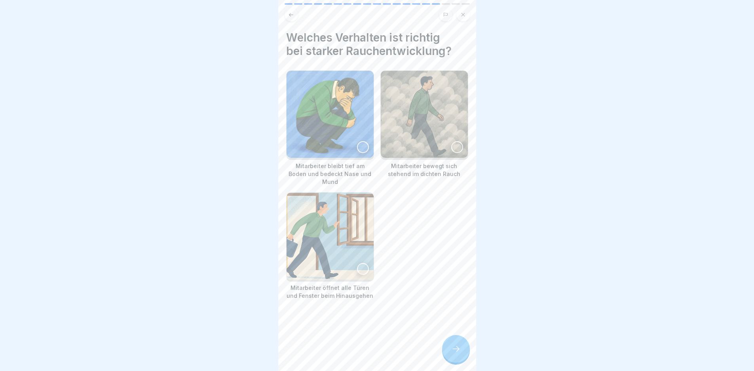
click at [331, 122] on img at bounding box center [330, 114] width 87 height 87
click at [457, 350] on div at bounding box center [456, 349] width 28 height 28
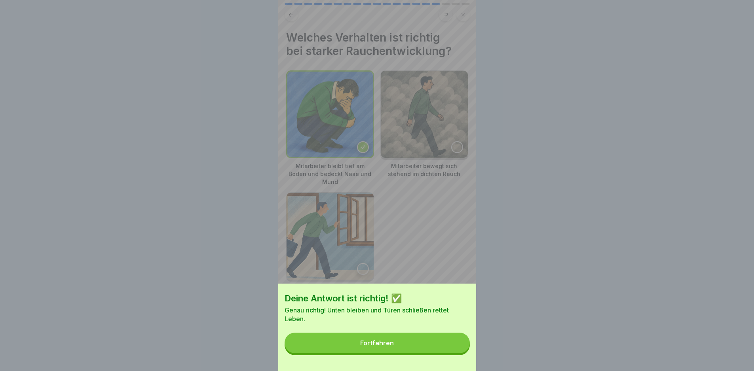
click at [459, 352] on button "Fortfahren" at bounding box center [377, 343] width 185 height 21
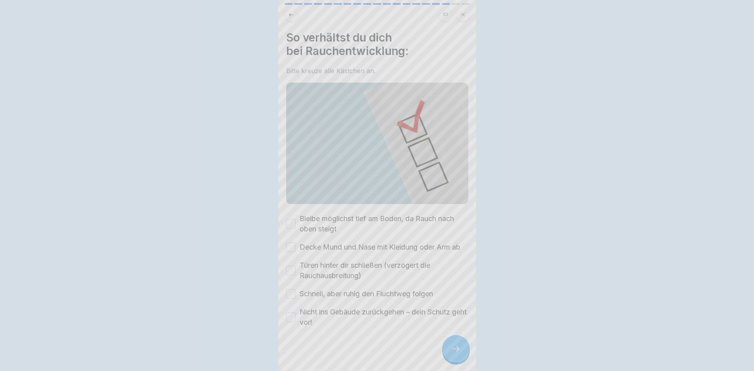
click at [459, 352] on icon at bounding box center [456, 350] width 10 height 10
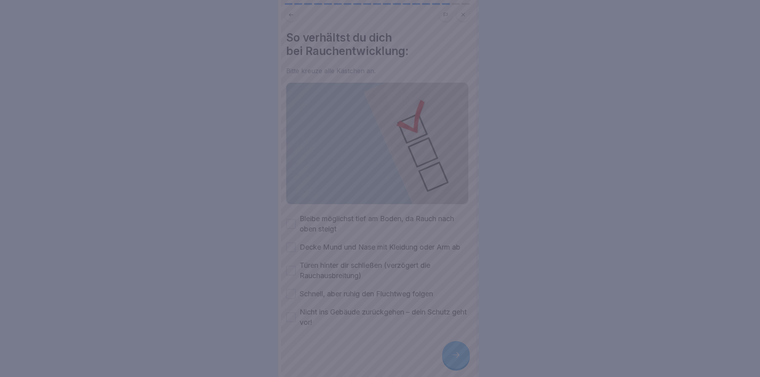
click at [459, 352] on div at bounding box center [380, 188] width 760 height 377
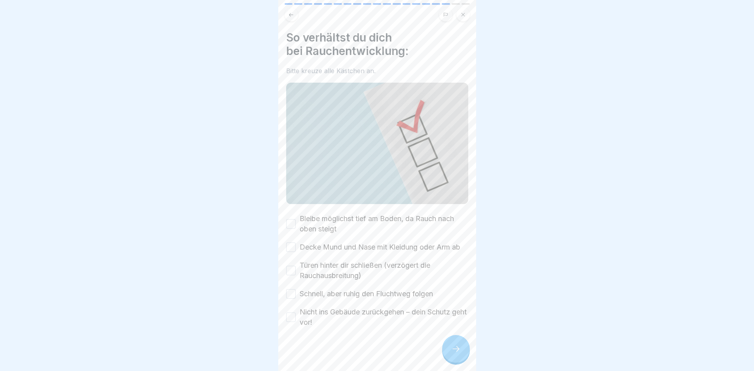
click at [328, 227] on label "Bleibe möglichst tief am Boden, da Rauch nach oben steigt" at bounding box center [384, 224] width 169 height 21
click at [296, 227] on button "Bleibe möglichst tief am Boden, da Rauch nach oben steigt" at bounding box center [291, 224] width 10 height 10
click at [330, 243] on label "Decke Mund und Nase mit Kleidung oder Arm ab" at bounding box center [380, 247] width 161 height 10
click at [296, 243] on button "Decke Mund und Nase mit Kleidung oder Arm ab" at bounding box center [291, 248] width 10 height 10
click at [341, 275] on label "Türen hinter dir schließen (verzögert die Rauchausbreitung)" at bounding box center [384, 271] width 169 height 21
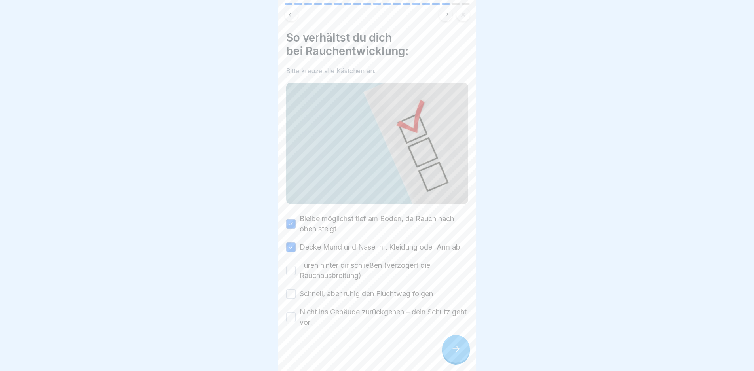
click at [296, 275] on button "Türen hinter dir schließen (verzögert die Rauchausbreitung)" at bounding box center [291, 271] width 10 height 10
click at [348, 299] on label "Schnell, aber ruhig den Fluchtweg folgen" at bounding box center [366, 294] width 133 height 10
click at [296, 299] on button "Schnell, aber ruhig den Fluchtweg folgen" at bounding box center [291, 294] width 10 height 10
drag, startPoint x: 362, startPoint y: 321, endPoint x: 457, endPoint y: 352, distance: 100.9
click at [361, 321] on label "Nicht ins Gebäude zurückgehen – dein Schutz geht vor!" at bounding box center [384, 317] width 169 height 21
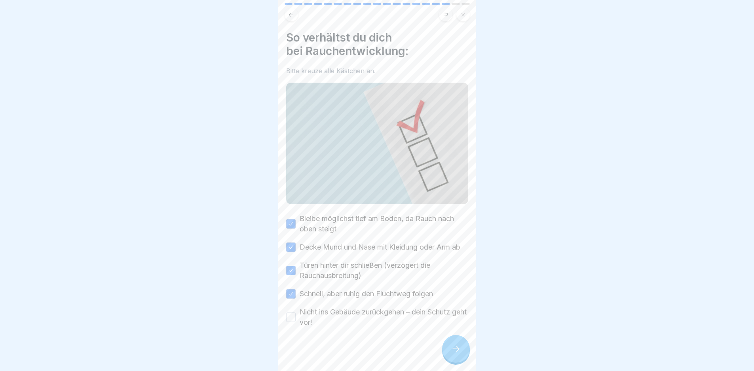
click at [296, 321] on button "Nicht ins Gebäude zurückgehen – dein Schutz geht vor!" at bounding box center [291, 318] width 10 height 10
click at [485, 362] on div at bounding box center [377, 185] width 754 height 371
click at [456, 363] on div at bounding box center [456, 349] width 28 height 28
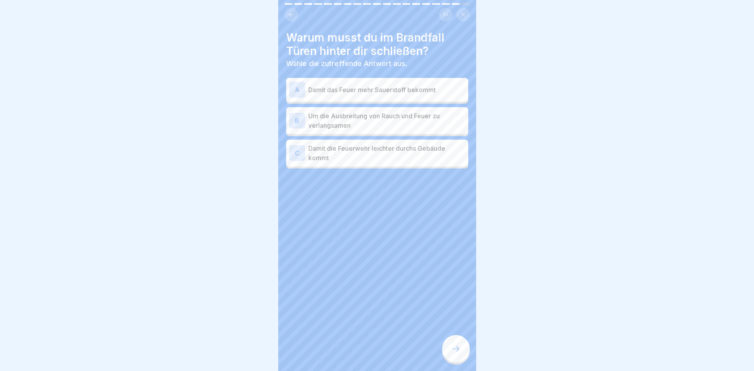
click at [455, 360] on div at bounding box center [456, 349] width 28 height 28
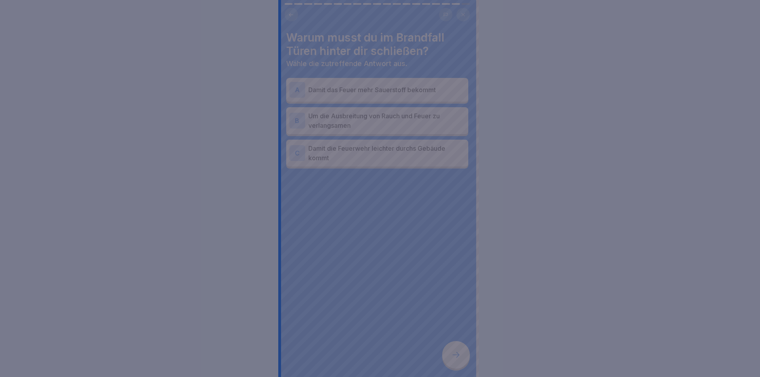
click at [455, 360] on div at bounding box center [380, 188] width 760 height 377
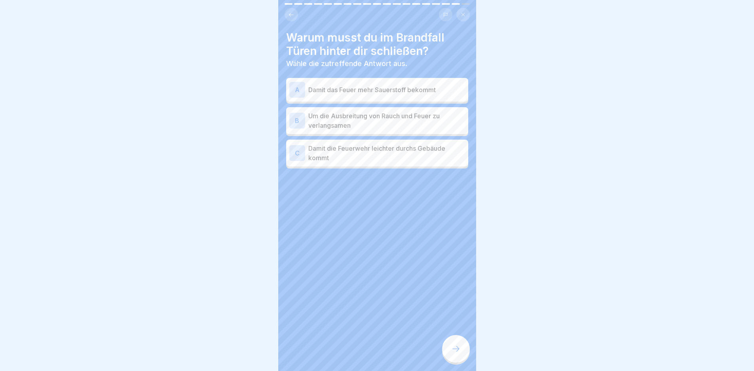
click at [398, 124] on p "Um die Ausbreitung von Rauch und Feuer zu verlangsamen" at bounding box center [386, 120] width 157 height 19
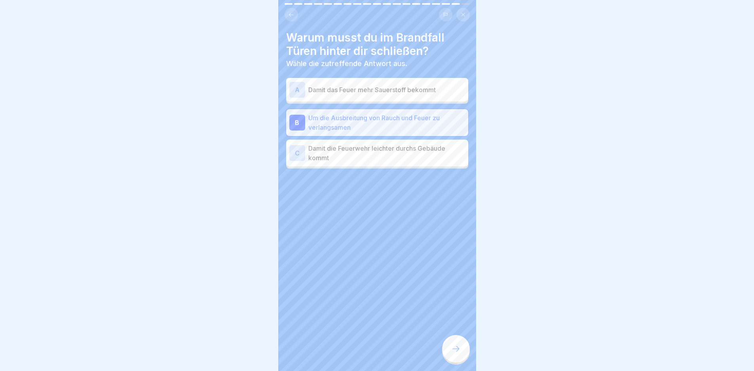
click at [442, 361] on div "Warum musst du im Brandfall Türen hinter dir schließen? Wähle die zutreffende A…" at bounding box center [377, 185] width 198 height 371
click at [448, 359] on div at bounding box center [456, 349] width 28 height 28
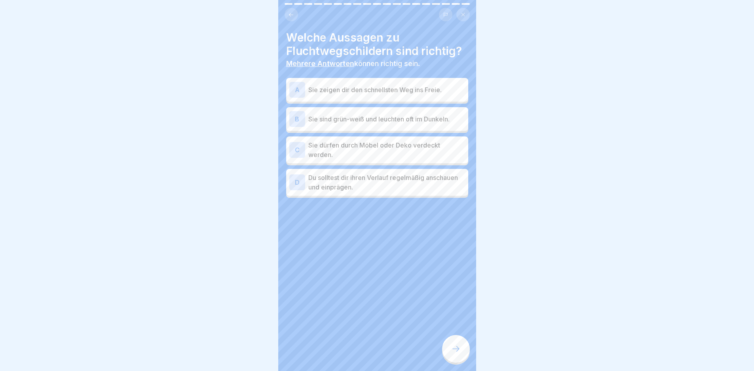
click at [395, 118] on p "Sie sind grün-weiß und leuchten oft im Dunkeln." at bounding box center [386, 119] width 157 height 10
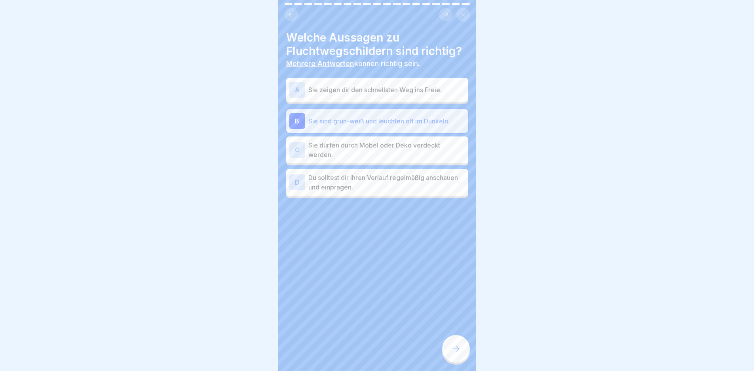
click at [382, 89] on p "Sie zeigen dir den schnellsten Weg ins Freie." at bounding box center [386, 90] width 157 height 10
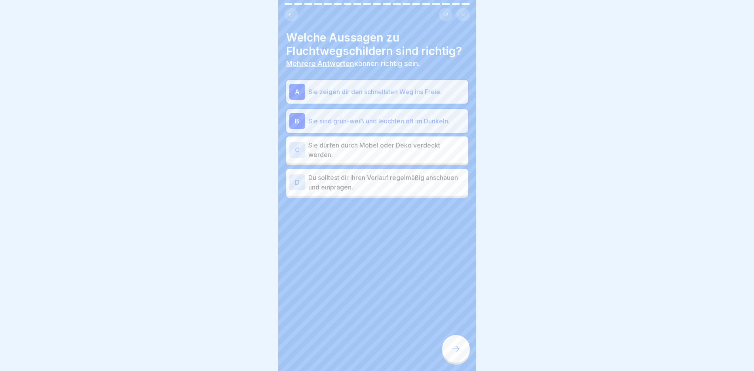
click at [406, 186] on p "Du solltest dir ihren Verlauf regelmäßig anschauen und einprägen." at bounding box center [386, 182] width 157 height 19
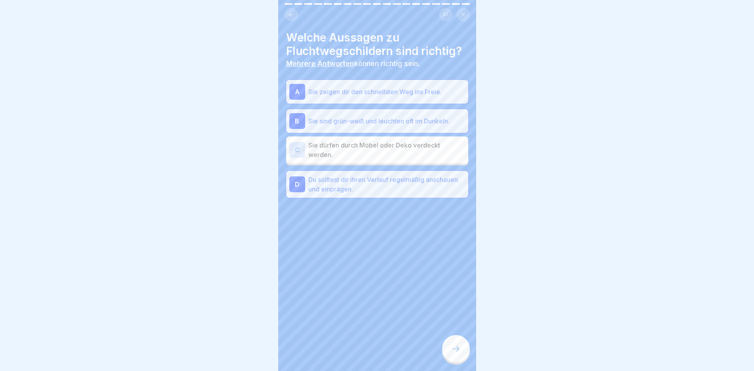
click at [446, 350] on div at bounding box center [456, 349] width 28 height 28
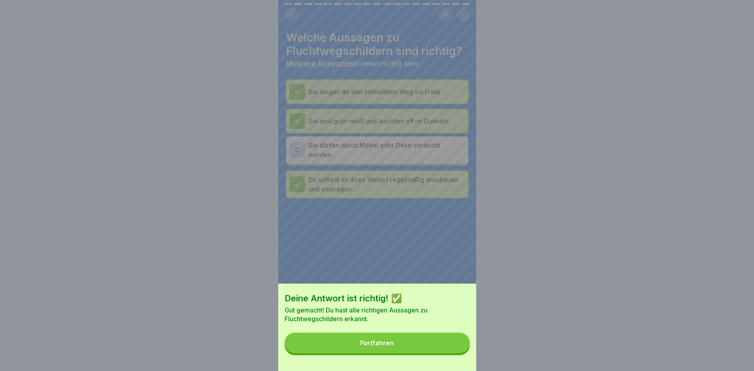
click at [453, 352] on button "Fortfahren" at bounding box center [377, 343] width 185 height 21
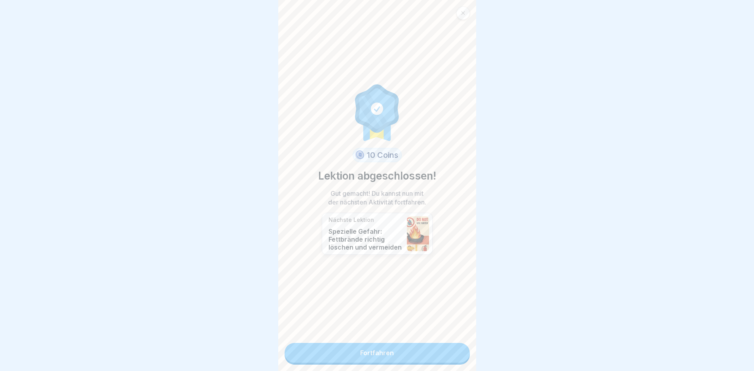
click at [453, 352] on link "Fortfahren" at bounding box center [377, 353] width 185 height 20
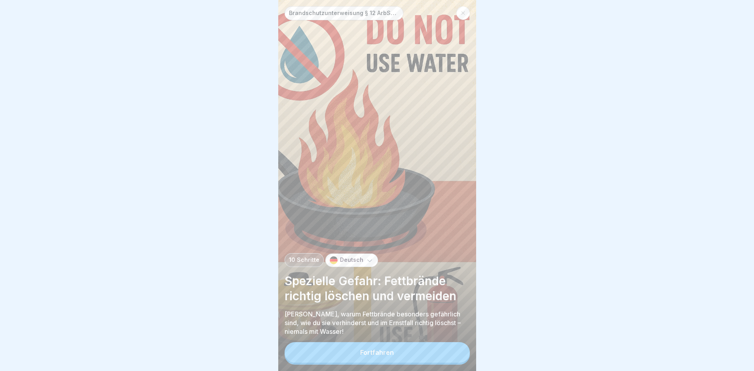
click at [433, 353] on button "Fortfahren" at bounding box center [377, 353] width 185 height 21
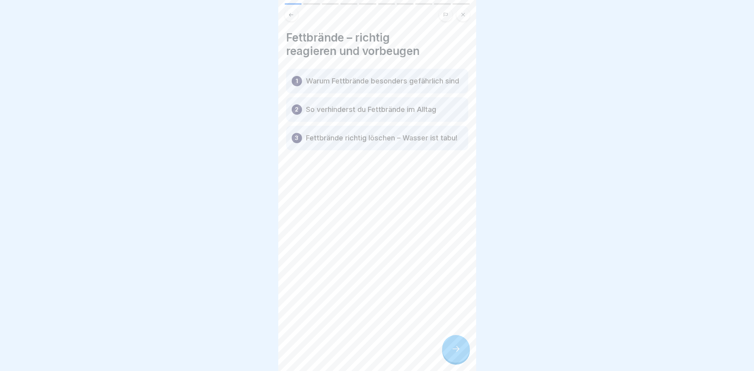
click at [457, 354] on icon at bounding box center [456, 350] width 10 height 10
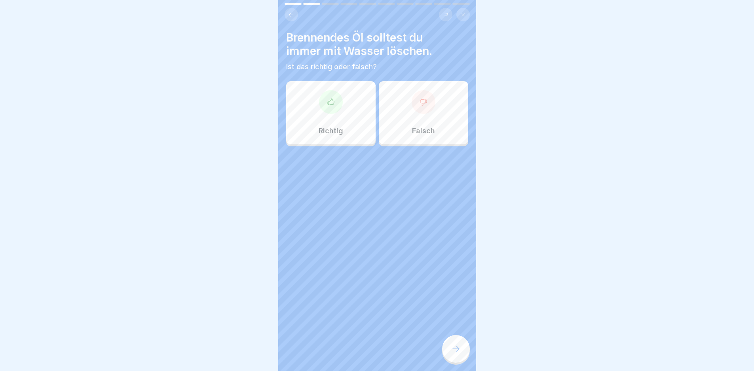
click at [457, 354] on icon at bounding box center [456, 350] width 10 height 10
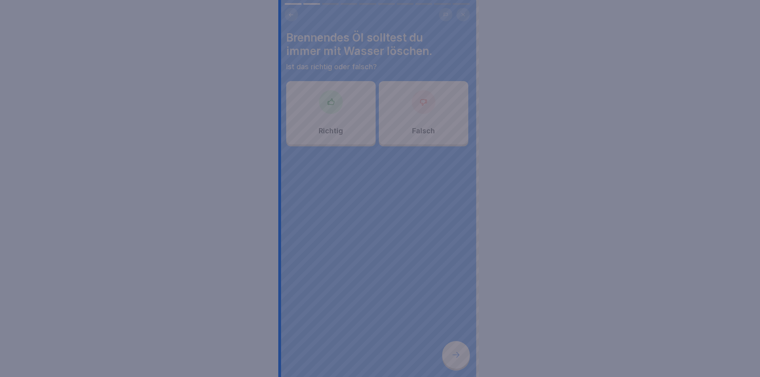
click at [457, 356] on div at bounding box center [380, 188] width 760 height 377
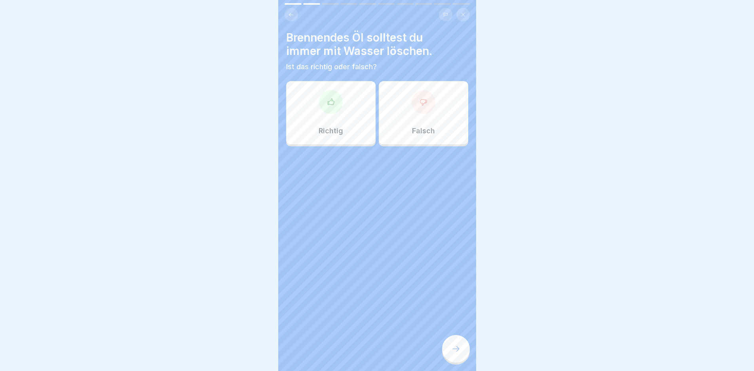
click at [404, 118] on div "Falsch" at bounding box center [423, 112] width 89 height 63
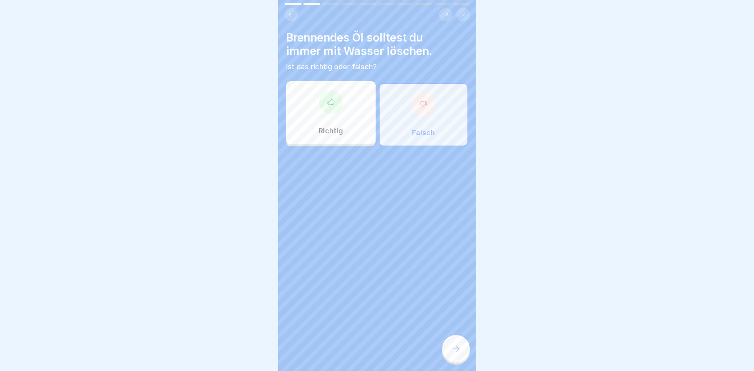
click at [432, 316] on div "Brennendes Öl solltest du immer mit Wasser löschen. Ist das richtig oder falsch…" at bounding box center [377, 185] width 198 height 371
click at [440, 352] on div "Brennendes Öl solltest du immer mit Wasser löschen. Ist das richtig oder falsch…" at bounding box center [377, 185] width 198 height 371
click at [455, 354] on icon at bounding box center [456, 350] width 10 height 10
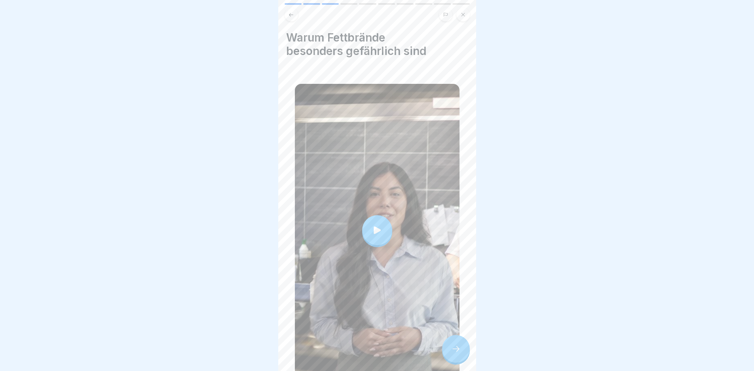
click at [417, 280] on div at bounding box center [377, 230] width 165 height 293
click at [464, 363] on div at bounding box center [456, 349] width 28 height 28
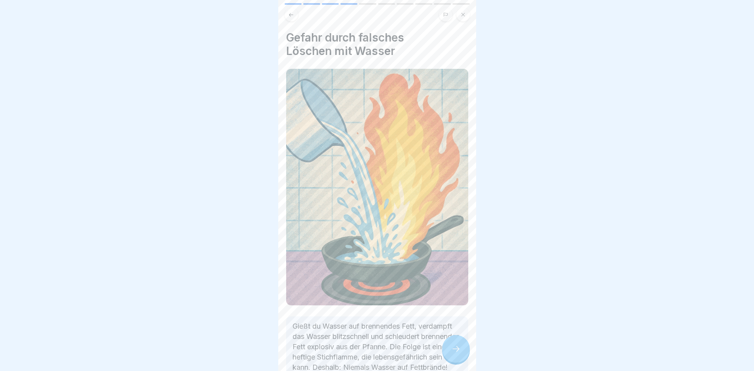
click at [462, 358] on div at bounding box center [456, 349] width 28 height 28
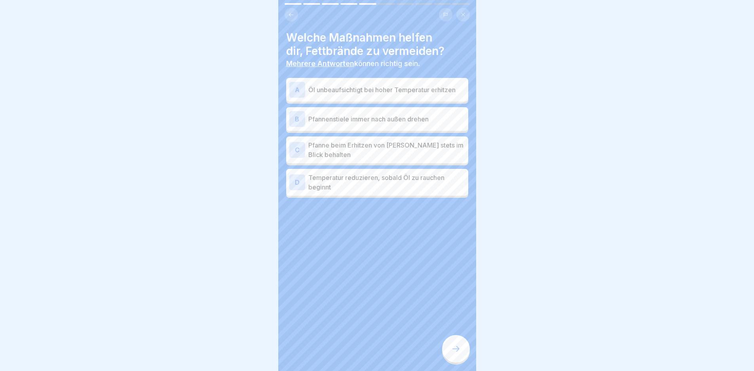
click at [395, 148] on p "Pfanne beim Erhitzen von [PERSON_NAME] stets im Blick behalten" at bounding box center [386, 150] width 157 height 19
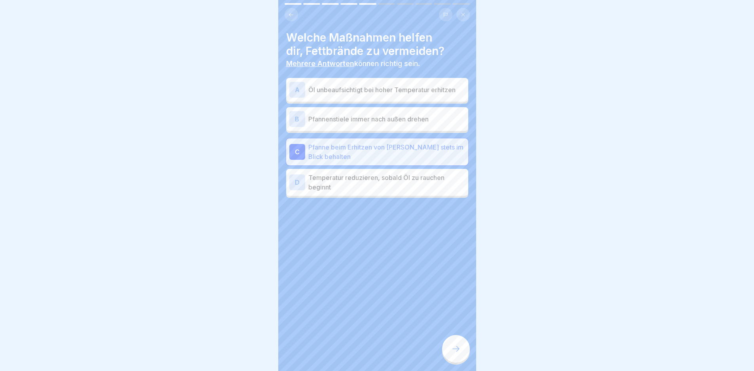
click at [396, 175] on p "Temperatur reduzieren, sobald Öl zu rauchen beginnt" at bounding box center [386, 182] width 157 height 19
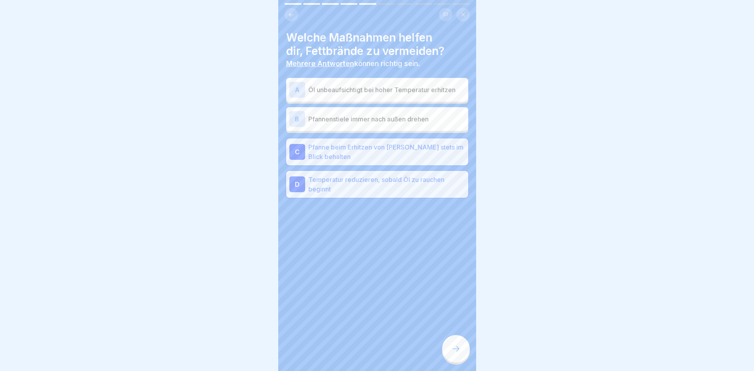
click at [459, 354] on icon at bounding box center [456, 350] width 10 height 10
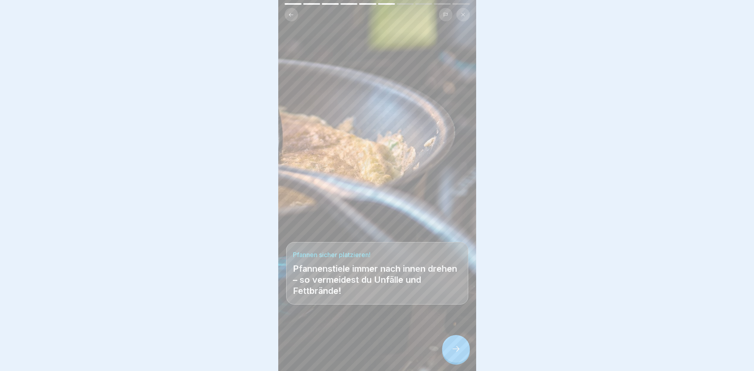
click at [454, 350] on div at bounding box center [456, 349] width 28 height 28
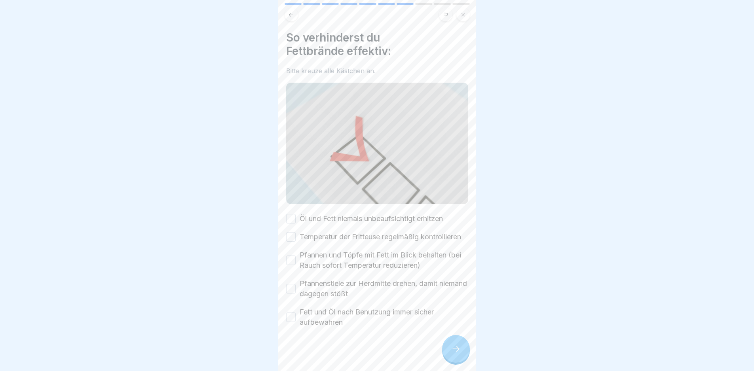
click at [350, 217] on label "Öl und Fett niemals unbeaufsichtigt erhitzen" at bounding box center [371, 219] width 143 height 10
click at [296, 217] on button "Öl und Fett niemals unbeaufsichtigt erhitzen" at bounding box center [291, 219] width 10 height 10
click at [355, 240] on label "Temperatur der Fritteuse regelmäßig kontrollieren" at bounding box center [381, 237] width 162 height 10
click at [296, 240] on button "Temperatur der Fritteuse regelmäßig kontrollieren" at bounding box center [291, 237] width 10 height 10
click at [358, 264] on label "Pfannen und Töpfe mit Fett im Blick behalten (bei Rauch sofort Temperatur reduz…" at bounding box center [384, 260] width 169 height 21
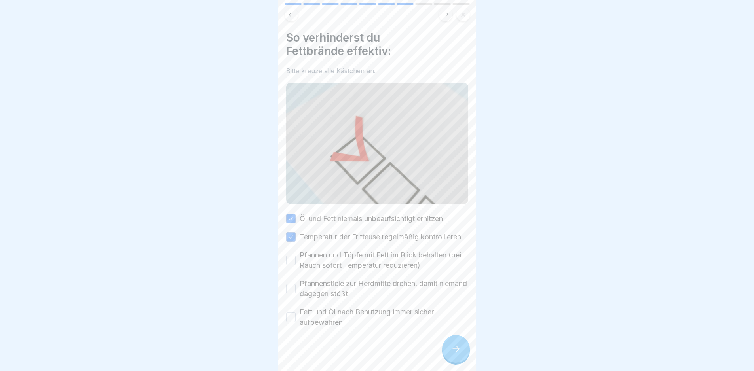
click at [296, 264] on button "Pfannen und Töpfe mit Fett im Blick behalten (bei Rauch sofort Temperatur reduz…" at bounding box center [291, 261] width 10 height 10
click at [377, 296] on label "Pfannenstiele zur Herdmitte drehen, damit niemand dagegen stößt" at bounding box center [384, 289] width 169 height 21
click at [296, 294] on button "Pfannenstiele zur Herdmitte drehen, damit niemand dagegen stößt" at bounding box center [291, 289] width 10 height 10
click at [387, 326] on label "Fett und Öl nach Benutzung immer sicher aufbewahren" at bounding box center [384, 317] width 169 height 21
click at [296, 322] on button "Fett und Öl nach Benutzung immer sicher aufbewahren" at bounding box center [291, 318] width 10 height 10
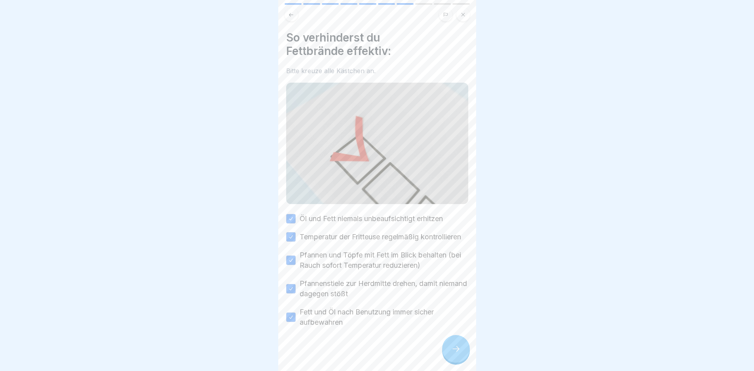
click at [446, 355] on div at bounding box center [456, 349] width 28 height 28
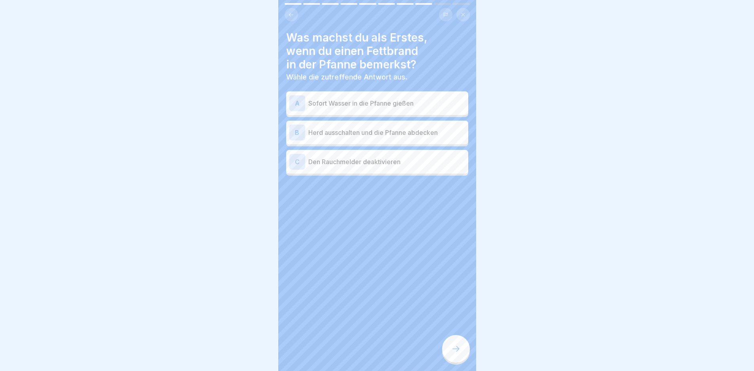
click at [345, 138] on div "B Herd ausschalten und die Pfanne abdecken" at bounding box center [377, 133] width 176 height 16
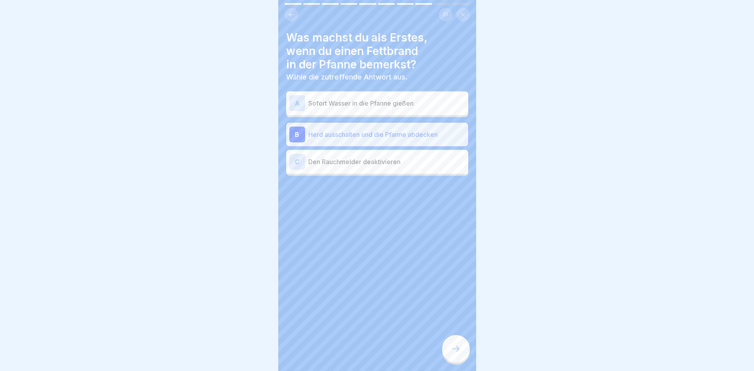
click at [447, 351] on div at bounding box center [456, 349] width 28 height 28
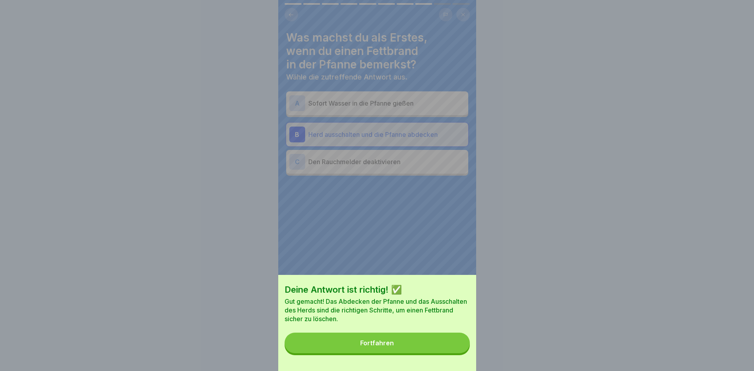
click at [448, 351] on button "Fortfahren" at bounding box center [377, 343] width 185 height 21
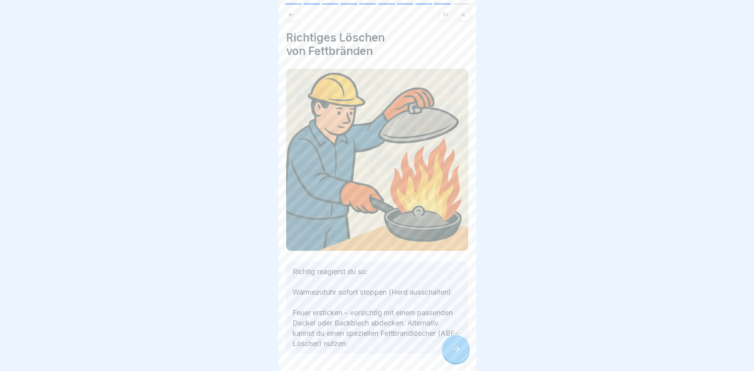
click at [449, 356] on div at bounding box center [456, 349] width 28 height 28
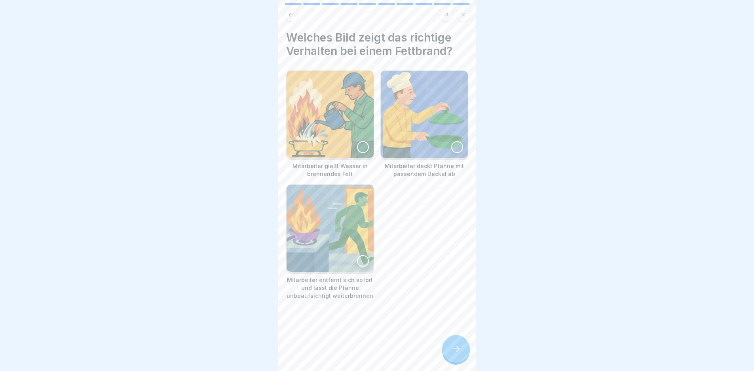
click at [432, 125] on img at bounding box center [424, 114] width 87 height 87
click at [453, 354] on icon at bounding box center [456, 350] width 10 height 10
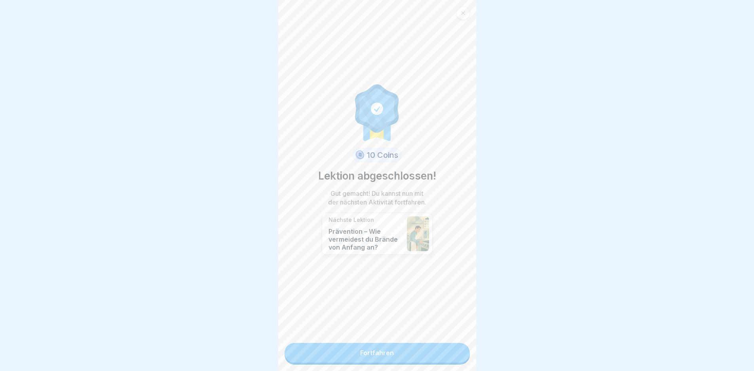
click at [451, 353] on link "Fortfahren" at bounding box center [377, 353] width 185 height 20
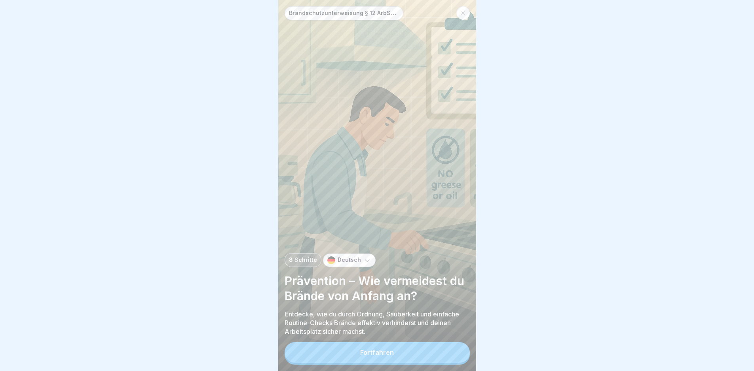
click at [450, 353] on button "Fortfahren" at bounding box center [377, 353] width 185 height 21
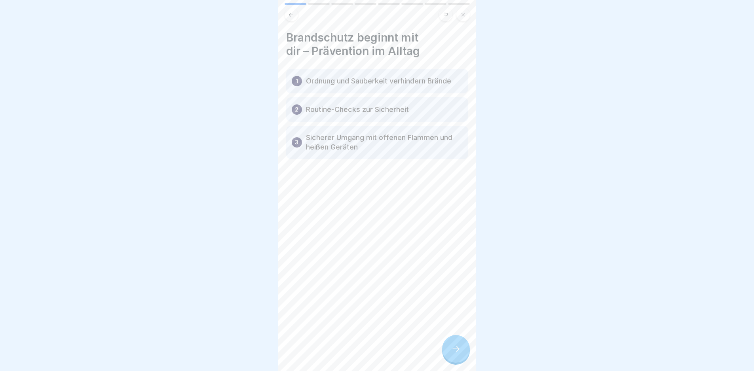
click at [451, 344] on div at bounding box center [456, 349] width 28 height 28
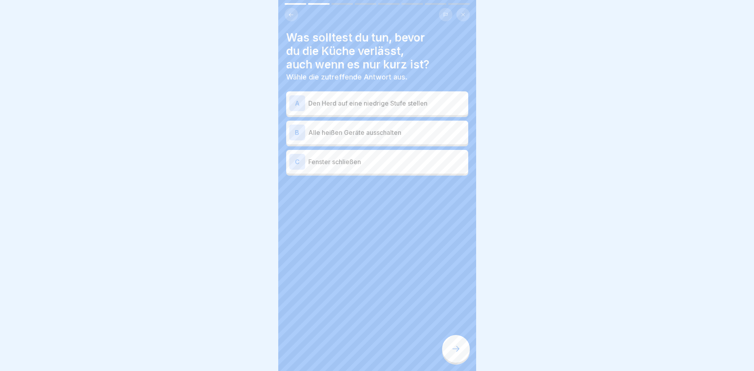
click at [368, 134] on p "Alle heißen Geräte ausschalten" at bounding box center [386, 133] width 157 height 10
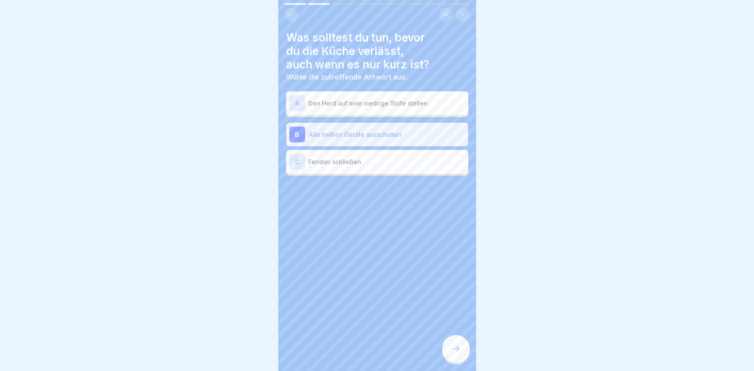
click at [449, 345] on div at bounding box center [456, 349] width 28 height 28
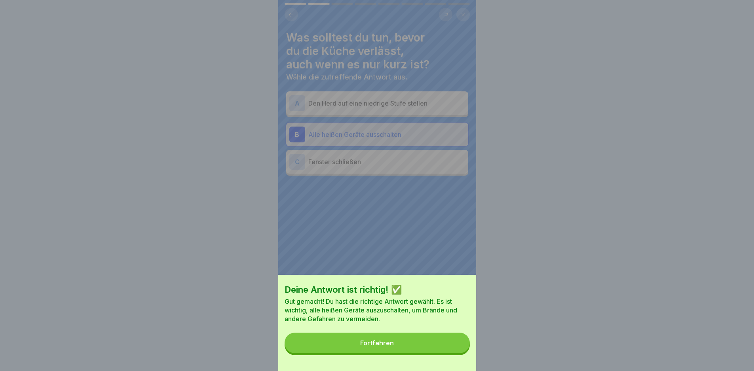
click at [450, 347] on button "Fortfahren" at bounding box center [377, 343] width 185 height 21
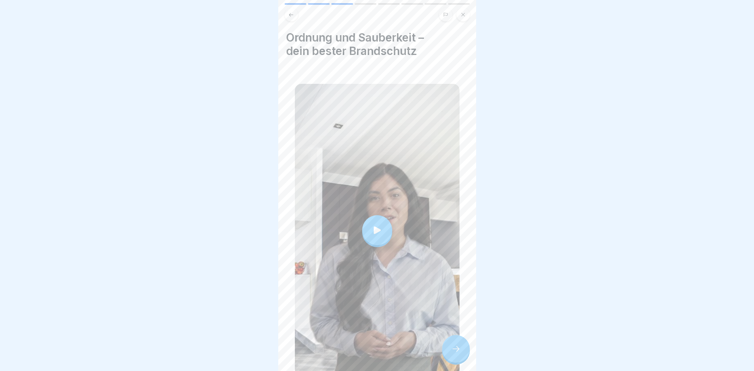
click at [416, 261] on div at bounding box center [377, 230] width 165 height 293
click at [457, 348] on div at bounding box center [456, 349] width 28 height 28
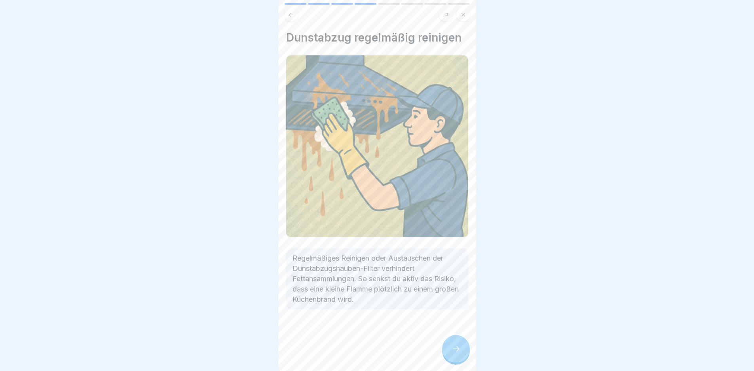
click at [457, 348] on div at bounding box center [456, 349] width 28 height 28
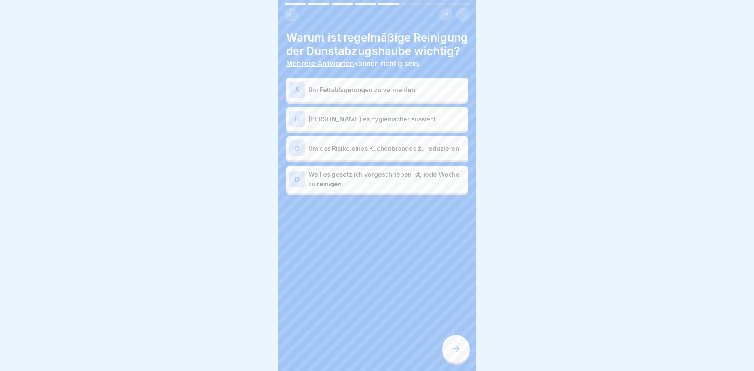
click at [370, 95] on p "Um Fettablagerungen zu vermeiden" at bounding box center [386, 90] width 157 height 10
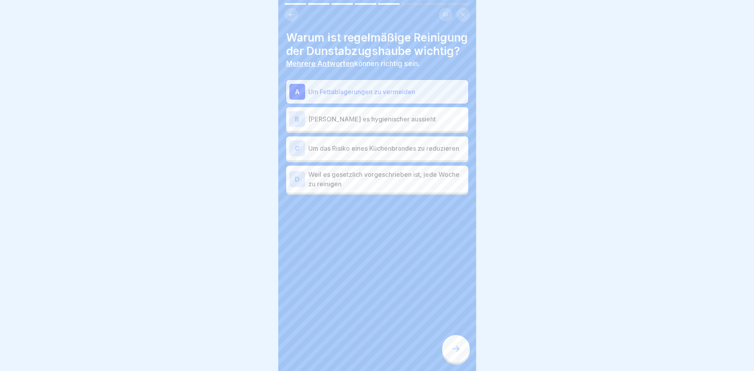
click at [391, 153] on p "Um das Risiko eines Küchenbrandes zu reduzieren" at bounding box center [386, 149] width 157 height 10
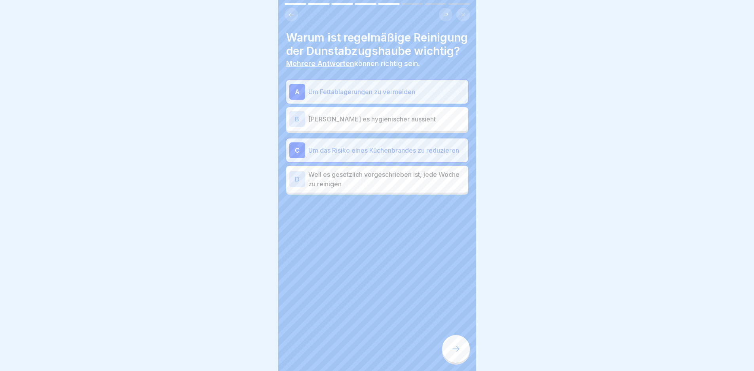
click at [455, 350] on icon at bounding box center [456, 350] width 10 height 10
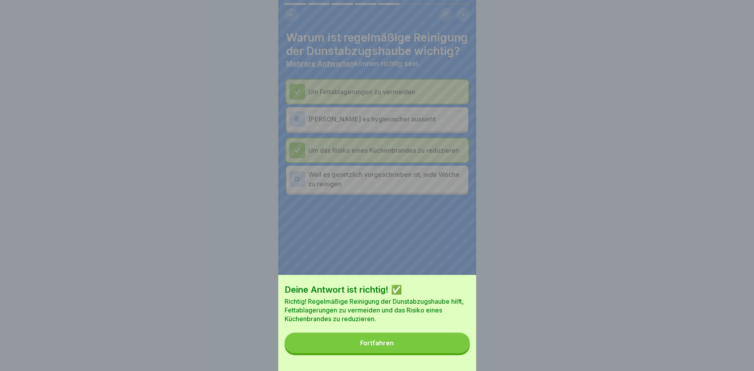
click at [455, 350] on button "Fortfahren" at bounding box center [377, 343] width 185 height 21
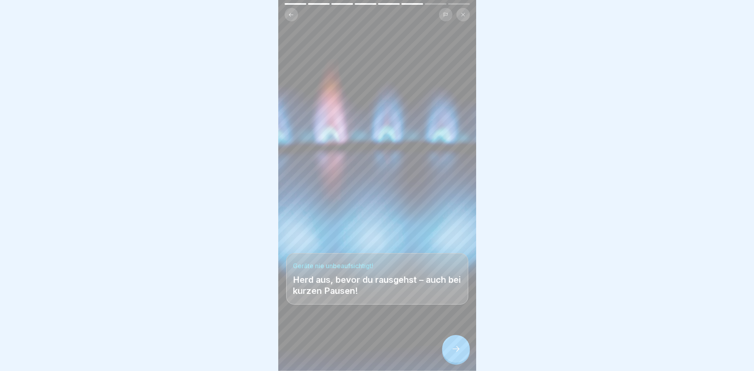
click at [455, 350] on div at bounding box center [456, 349] width 28 height 28
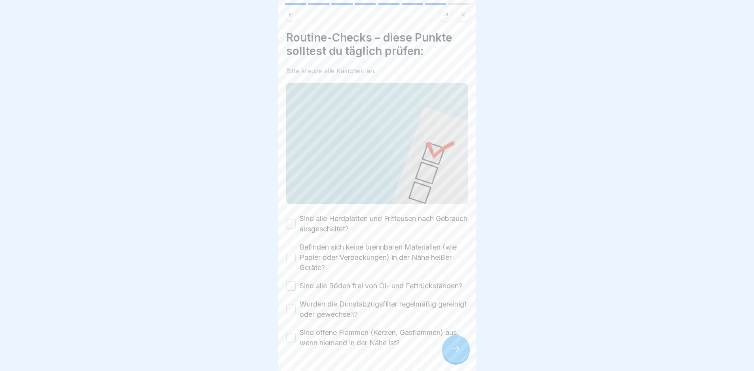
click at [356, 217] on label "Sind alle Herdplatten und Fritteusen nach Gebrauch ausgeschaltet?" at bounding box center [384, 224] width 169 height 21
click at [296, 219] on button "Sind alle Herdplatten und Fritteusen nach Gebrauch ausgeschaltet?" at bounding box center [291, 224] width 10 height 10
click at [356, 248] on label "Befinden sich keine brennbaren Materialien (wie Papier oder Verpackungen) in de…" at bounding box center [384, 257] width 169 height 31
click at [296, 253] on button "Befinden sich keine brennbaren Materialien (wie Papier oder Verpackungen) in de…" at bounding box center [291, 258] width 10 height 10
click at [360, 291] on label "Sind alle Böden frei von Öl- und Fettrückständen?" at bounding box center [381, 286] width 163 height 10
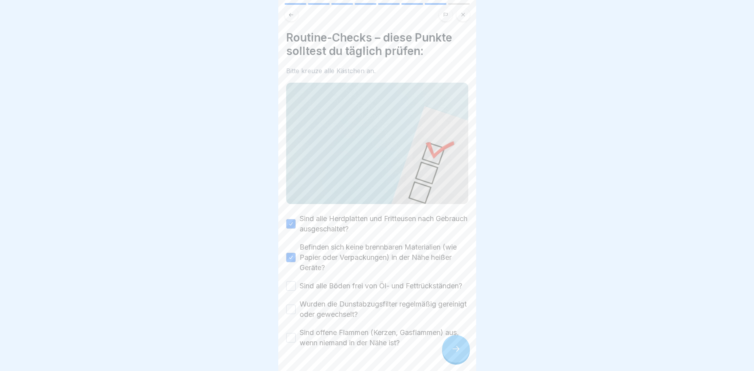
click at [296, 291] on button "Sind alle Böden frei von Öl- und Fettrückständen?" at bounding box center [291, 287] width 10 height 10
click at [354, 308] on label "Wurden die Dunstabzugsfilter regelmäßig gereinigt oder gewechselt?" at bounding box center [384, 309] width 169 height 21
click at [296, 308] on button "Wurden die Dunstabzugsfilter regelmäßig gereinigt oder gewechselt?" at bounding box center [291, 310] width 10 height 10
click at [373, 345] on label "Sind offene Flammen (Kerzen, Gasflammen) aus, wenn niemand in der Nähe ist?" at bounding box center [384, 338] width 169 height 21
click at [296, 343] on button "Sind offene Flammen (Kerzen, Gasflammen) aus, wenn niemand in der Nähe ist?" at bounding box center [291, 338] width 10 height 10
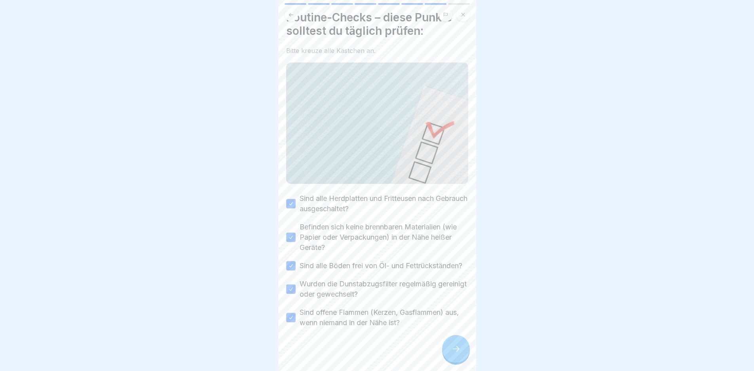
scroll to position [31, 0]
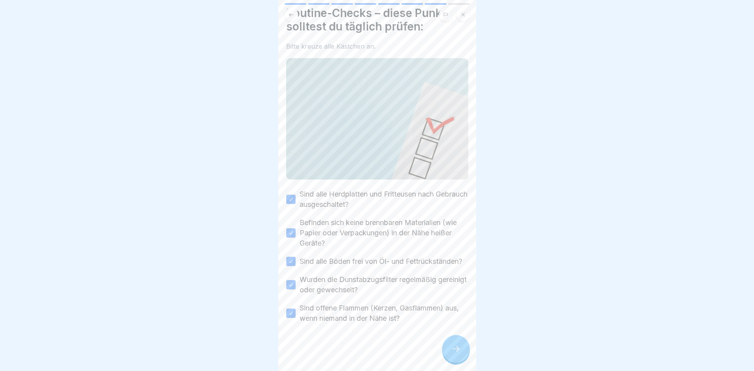
click at [449, 360] on div at bounding box center [456, 349] width 28 height 28
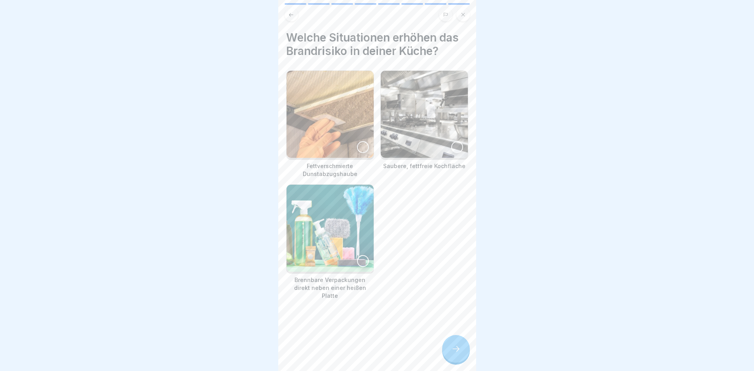
click at [335, 121] on img at bounding box center [330, 114] width 87 height 87
click at [364, 246] on img at bounding box center [330, 228] width 87 height 87
click at [453, 345] on div at bounding box center [456, 349] width 28 height 28
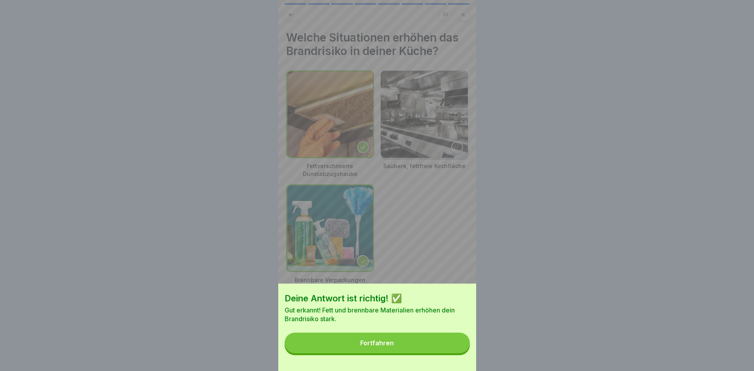
click at [453, 345] on button "Fortfahren" at bounding box center [377, 343] width 185 height 21
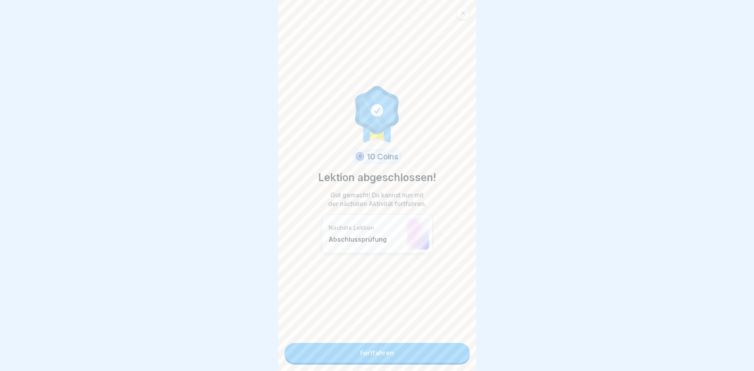
click at [434, 353] on link "Fortfahren" at bounding box center [377, 353] width 185 height 20
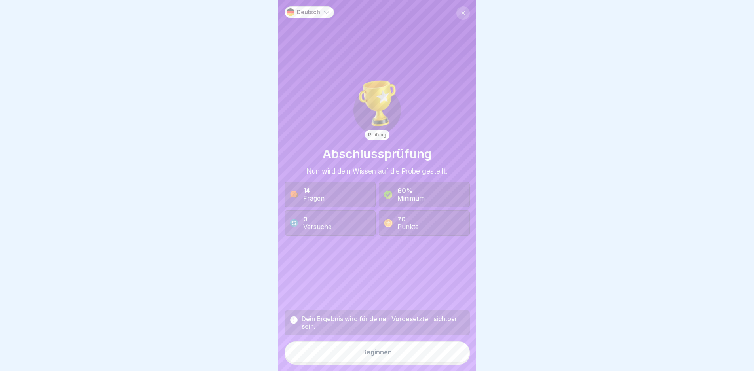
click at [434, 353] on button "Beginnen" at bounding box center [377, 352] width 185 height 21
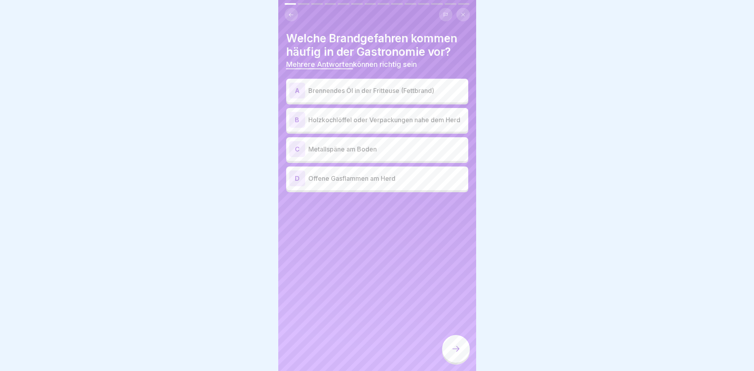
click at [366, 97] on div "A Brennendes Öl in der Fritteuse (Fettbrand)" at bounding box center [377, 91] width 176 height 16
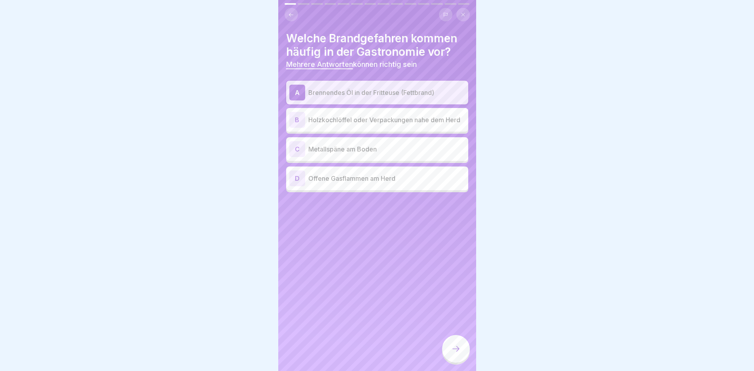
click at [381, 154] on p "Metallspäne am Boden" at bounding box center [386, 150] width 157 height 10
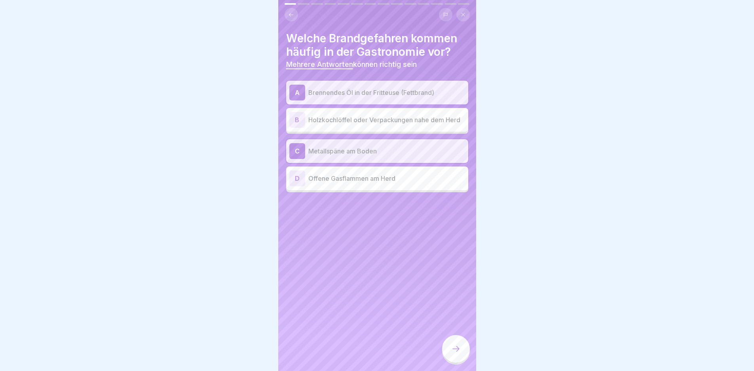
click at [397, 182] on p "Offene Gasflammen am Herd" at bounding box center [386, 179] width 157 height 10
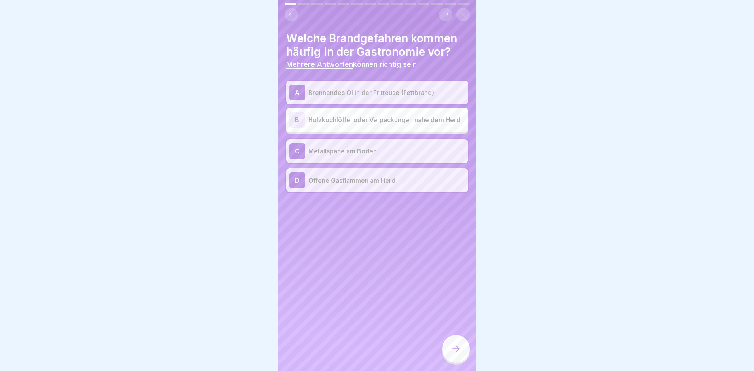
click at [454, 348] on div at bounding box center [456, 349] width 28 height 28
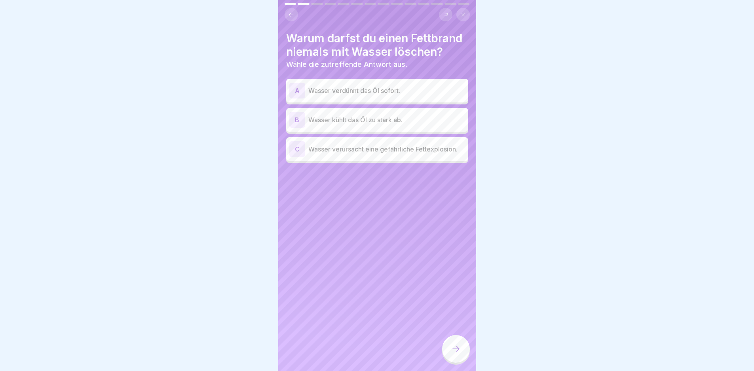
click at [400, 154] on p "Wasser verursacht eine gefährliche Fettexplosion." at bounding box center [386, 150] width 157 height 10
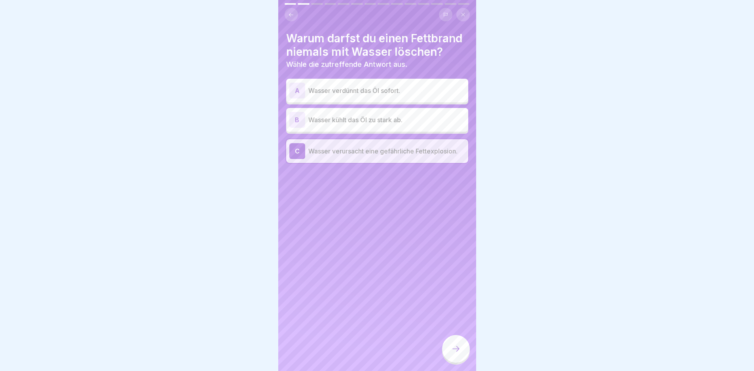
click at [455, 350] on icon at bounding box center [456, 350] width 10 height 10
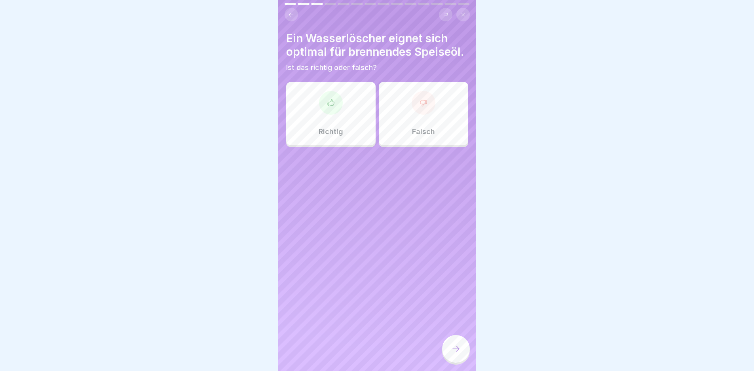
click at [429, 136] on p "Falsch" at bounding box center [423, 132] width 23 height 9
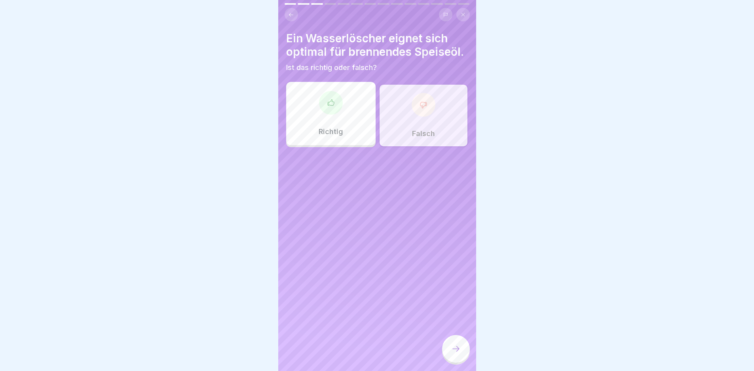
click at [456, 354] on icon at bounding box center [456, 350] width 10 height 10
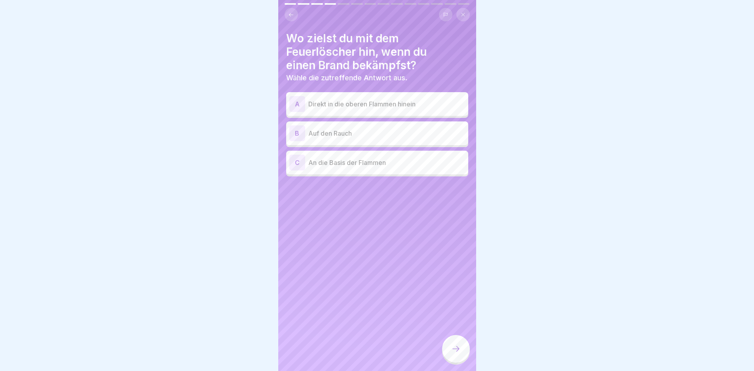
click at [365, 164] on p "An die Basis der Flammen" at bounding box center [386, 163] width 157 height 10
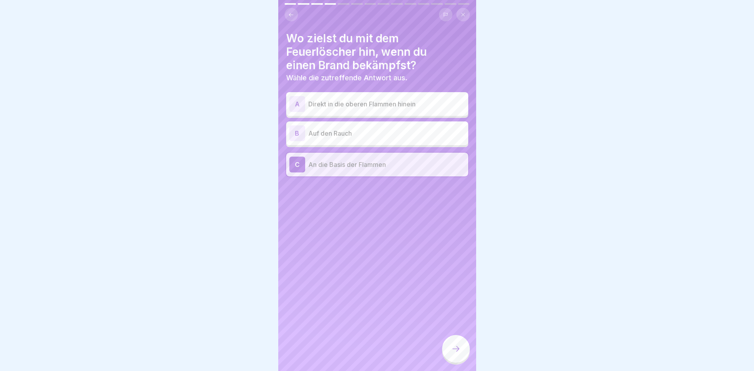
click at [453, 354] on icon at bounding box center [456, 350] width 10 height 10
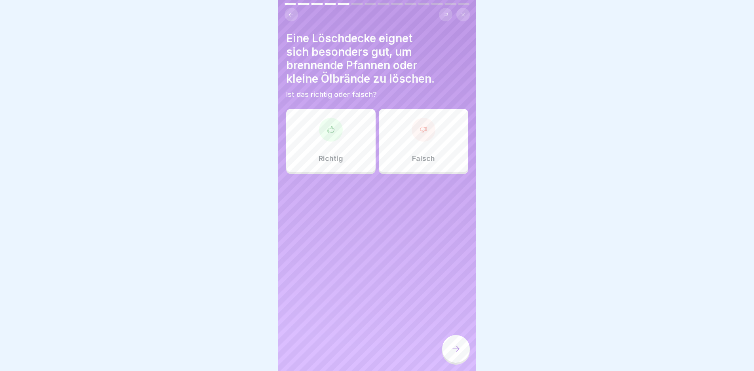
click at [350, 155] on div "Richtig" at bounding box center [330, 140] width 89 height 63
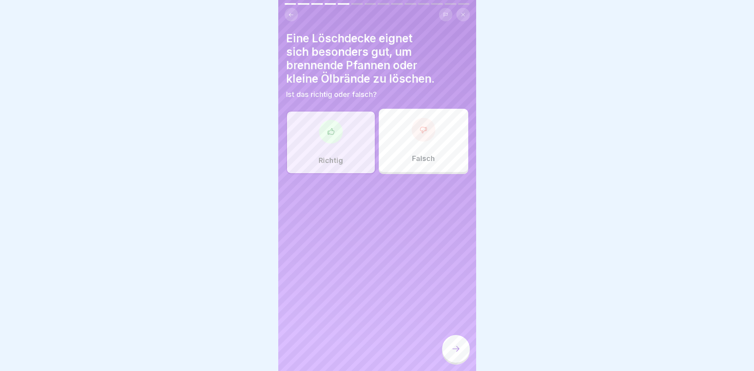
click at [452, 363] on div at bounding box center [456, 349] width 28 height 28
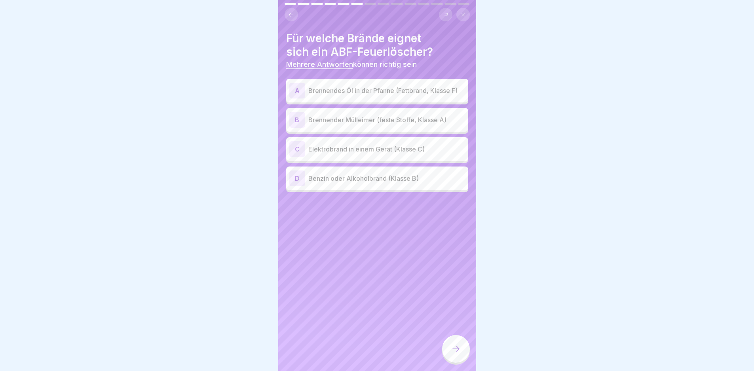
click at [381, 95] on p "Brennendes Öl in der Pfanne (Fettbrand, Klasse F)" at bounding box center [386, 91] width 157 height 10
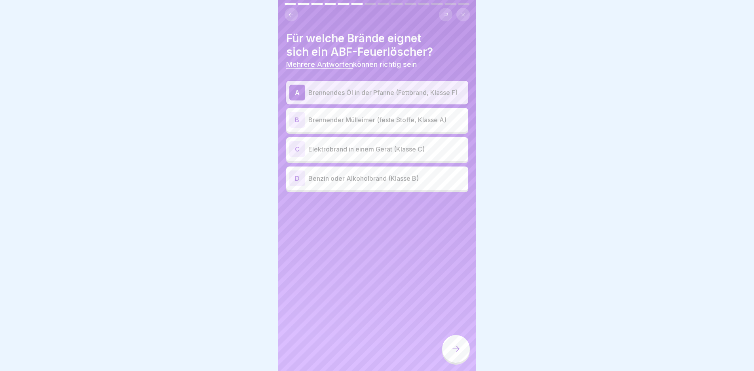
click at [382, 122] on p "Brennender Mülleimer (feste Stoffe, Klasse A)" at bounding box center [386, 120] width 157 height 10
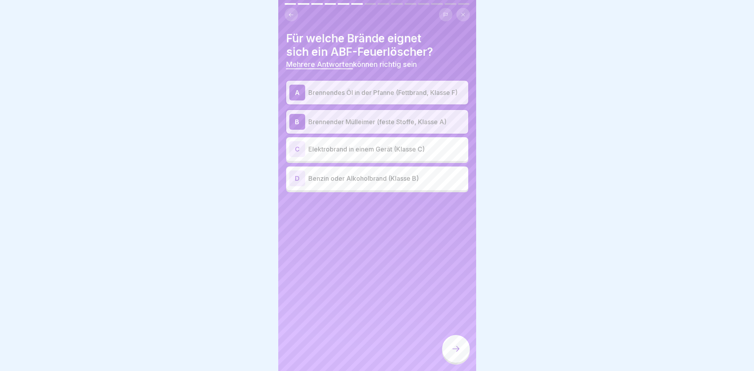
click at [417, 187] on div "D Benzin oder Alkoholbrand (Klasse B)" at bounding box center [377, 179] width 176 height 16
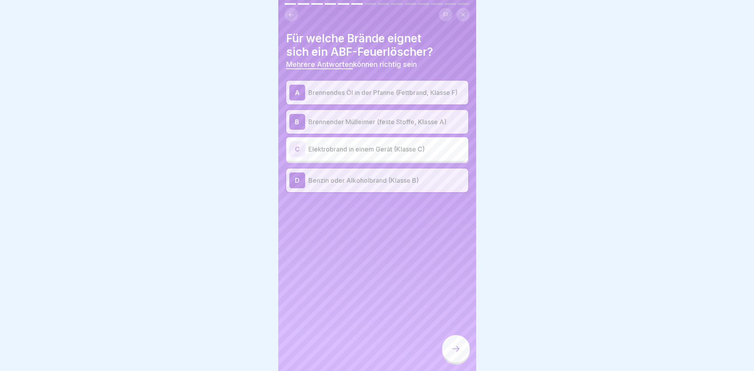
click at [466, 352] on div at bounding box center [456, 349] width 28 height 28
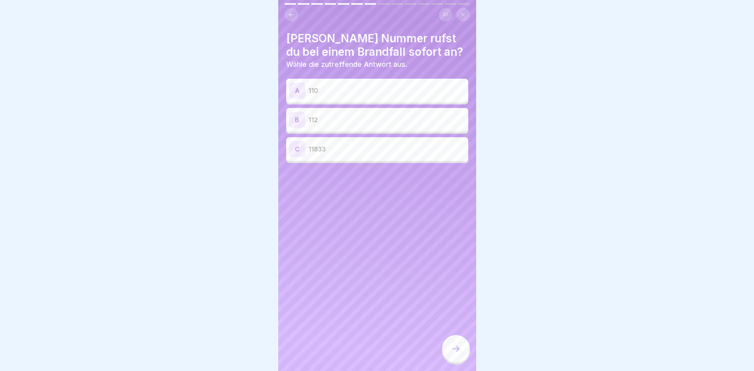
click at [357, 126] on div "B 112" at bounding box center [377, 120] width 176 height 16
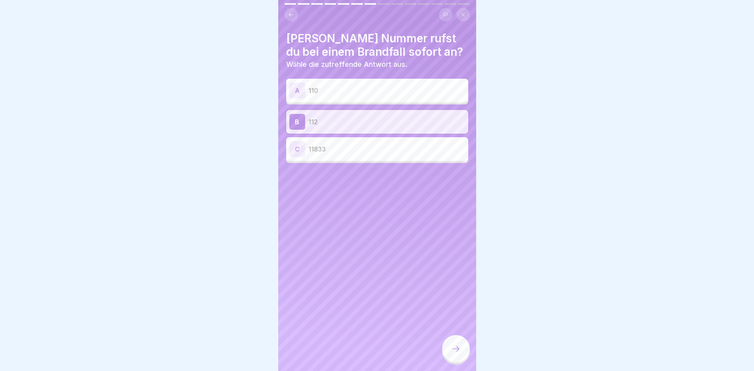
click at [448, 351] on div at bounding box center [456, 349] width 28 height 28
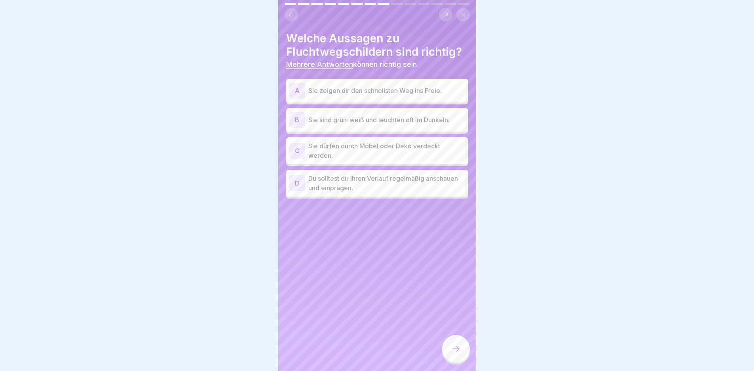
click at [372, 89] on p "Sie zeigen dir den schnellsten Weg ins Freie." at bounding box center [386, 91] width 157 height 10
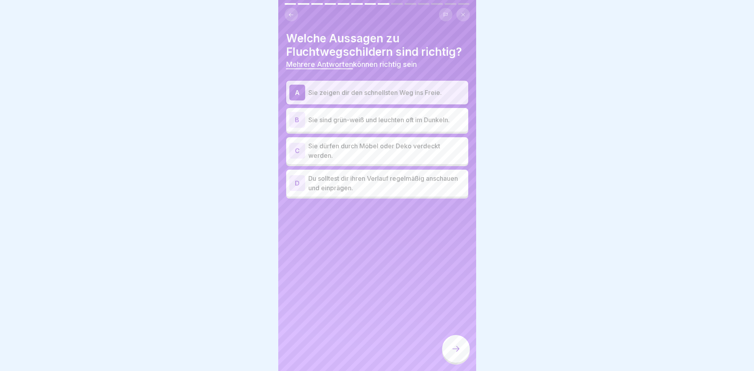
click at [371, 113] on div "B Sie sind grün-weiß und leuchten oft im Dunkeln." at bounding box center [377, 120] width 176 height 16
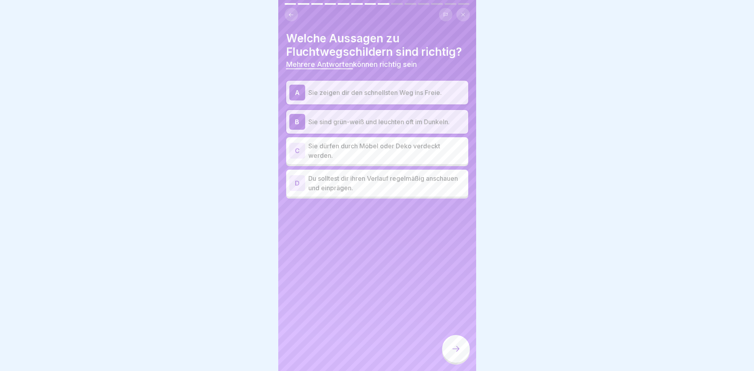
click at [411, 181] on p "Du solltest dir ihren Verlauf regelmäßig anschauen und einprägen." at bounding box center [386, 183] width 157 height 19
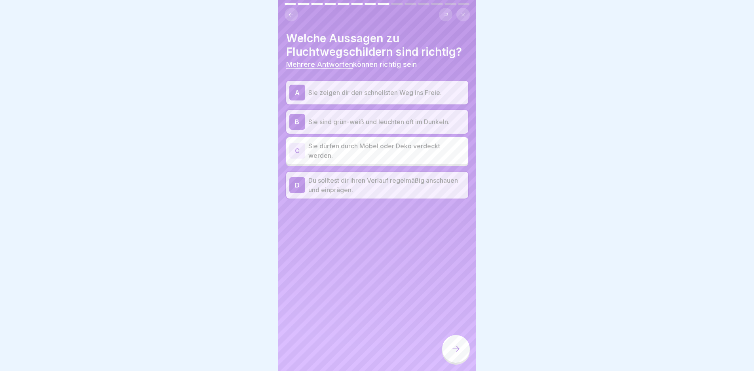
click at [462, 358] on div at bounding box center [456, 349] width 28 height 28
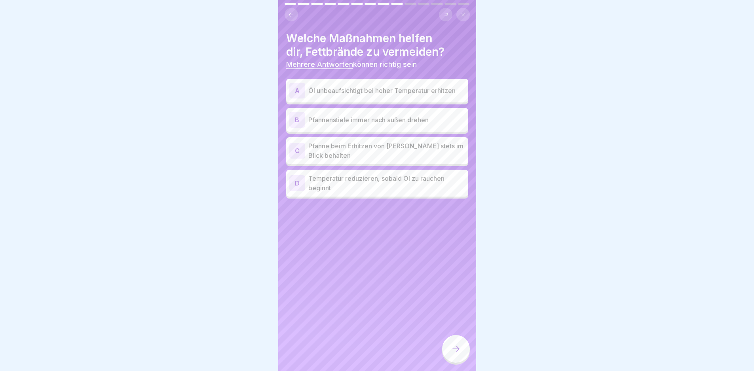
click at [408, 148] on p "Pfanne beim Erhitzen von [PERSON_NAME] stets im Blick behalten" at bounding box center [386, 150] width 157 height 19
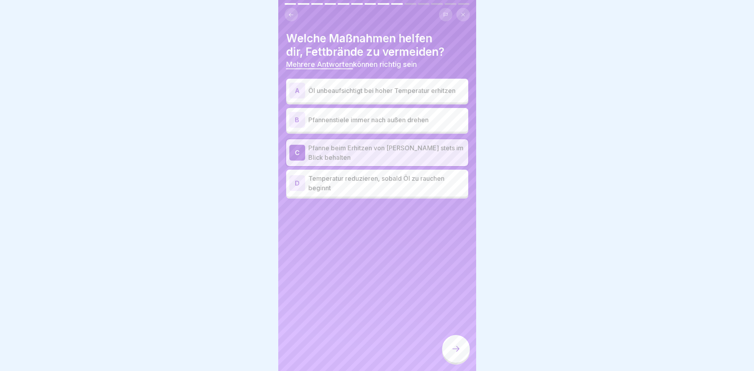
click at [424, 184] on p "Temperatur reduzieren, sobald Öl zu rauchen beginnt" at bounding box center [386, 183] width 157 height 19
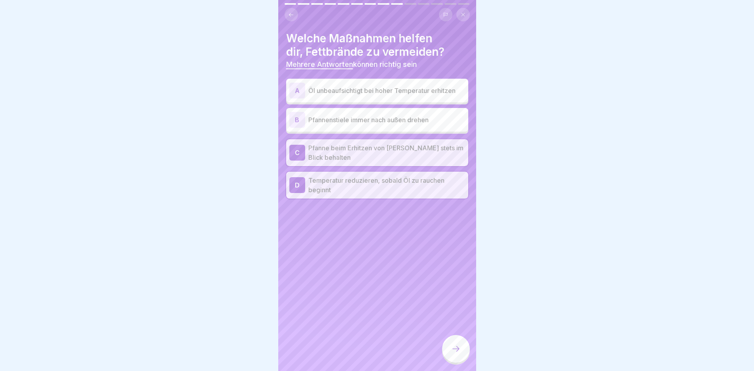
click at [463, 354] on div at bounding box center [456, 349] width 28 height 28
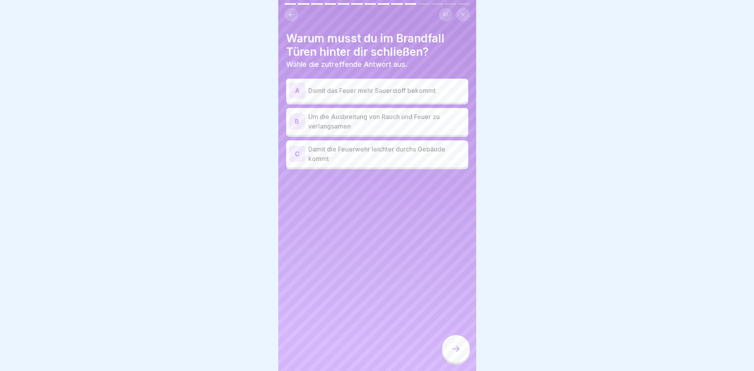
click at [401, 126] on p "Um die Ausbreitung von Rauch und Feuer zu verlangsamen" at bounding box center [386, 121] width 157 height 19
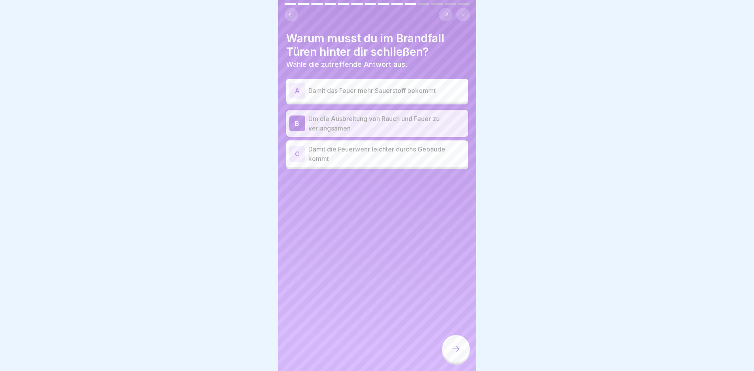
click at [465, 363] on div at bounding box center [456, 349] width 28 height 28
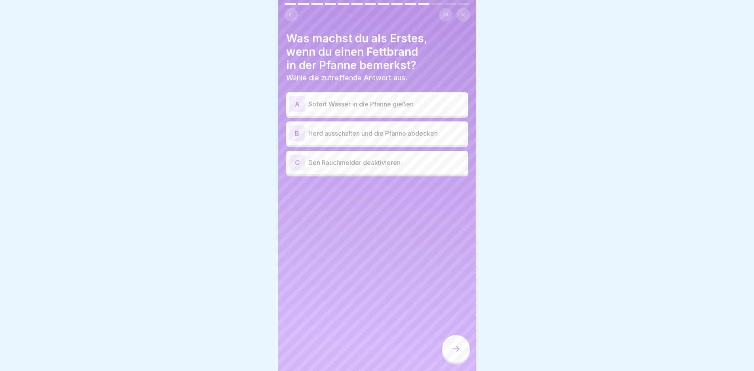
click at [396, 139] on div "B Herd ausschalten und die Pfanne abdecken" at bounding box center [377, 134] width 176 height 16
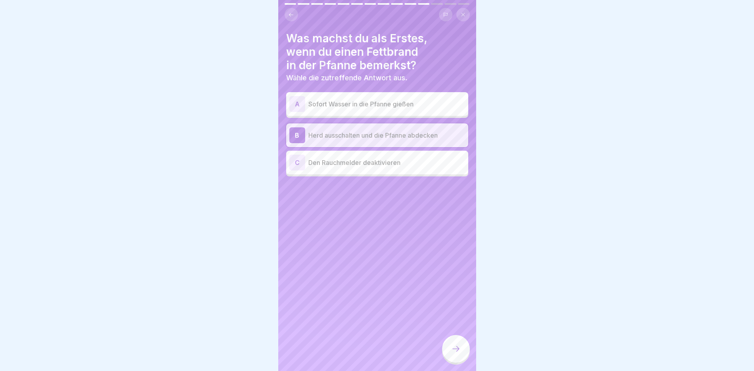
click at [457, 354] on icon at bounding box center [456, 350] width 10 height 10
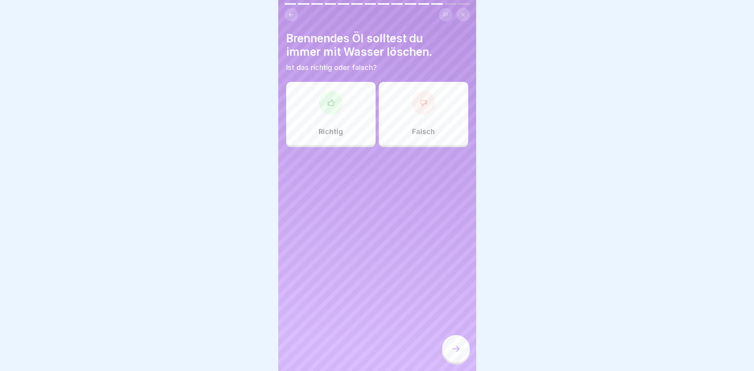
click at [404, 136] on div "Falsch" at bounding box center [423, 113] width 89 height 63
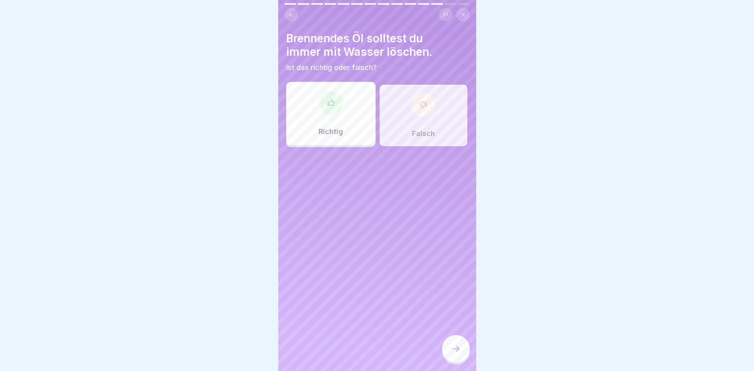
click at [467, 362] on div at bounding box center [456, 349] width 28 height 28
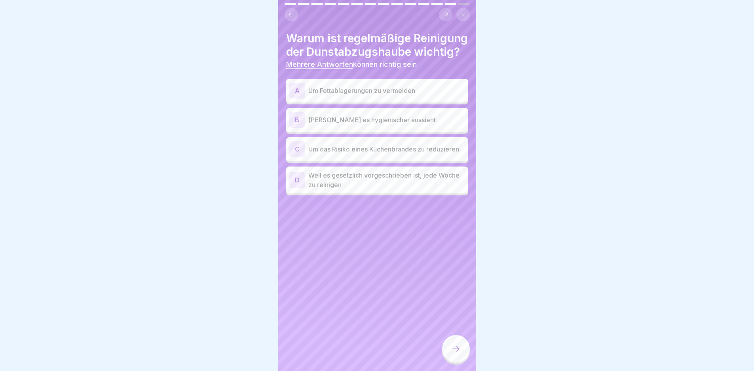
click at [365, 95] on p "Um Fettablagerungen zu vermeiden" at bounding box center [386, 91] width 157 height 10
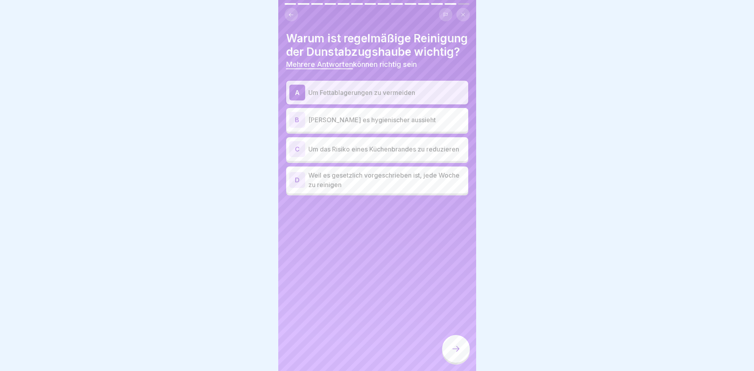
click at [390, 154] on p "Um das Risiko eines Küchenbrandes zu reduzieren" at bounding box center [386, 150] width 157 height 10
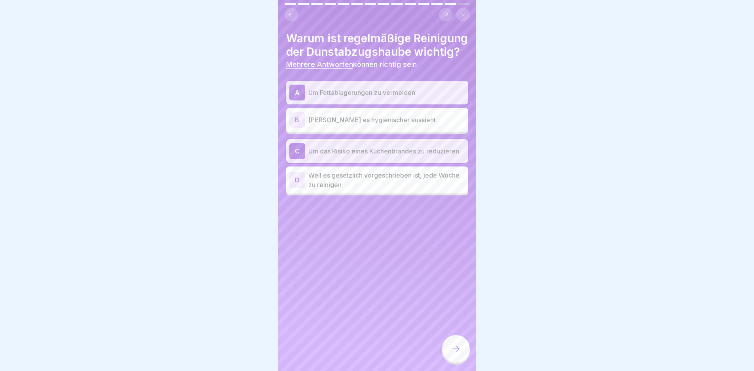
click at [453, 352] on icon at bounding box center [456, 350] width 10 height 10
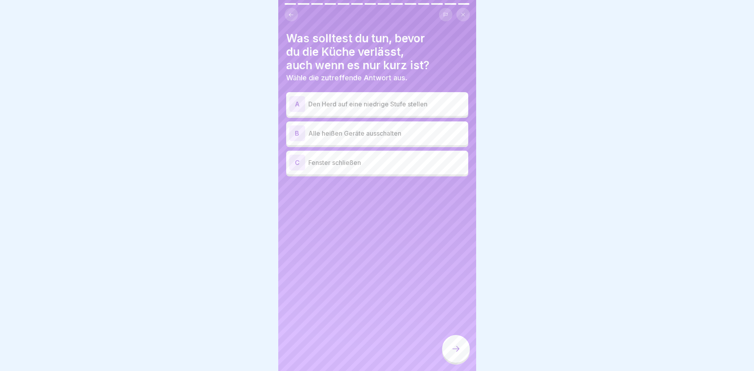
click at [379, 133] on p "Alle heißen Geräte ausschalten" at bounding box center [386, 134] width 157 height 10
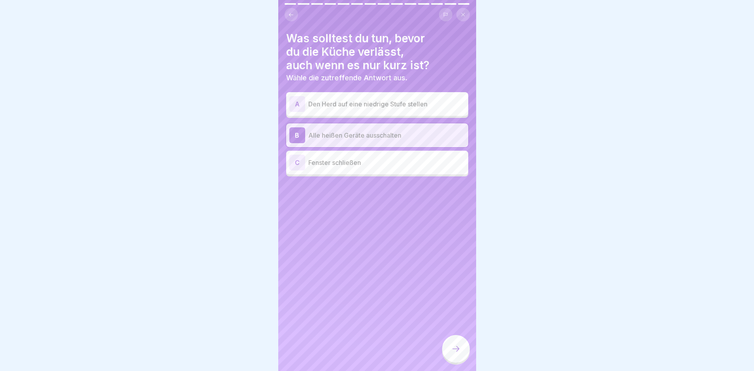
click at [449, 348] on div at bounding box center [456, 349] width 28 height 28
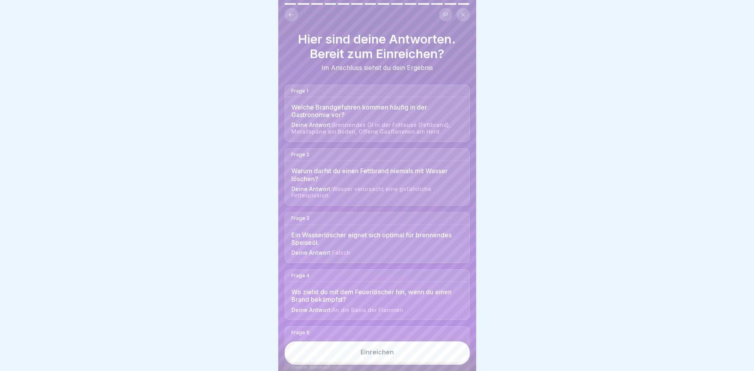
click at [432, 358] on button "Einreichen" at bounding box center [377, 352] width 185 height 21
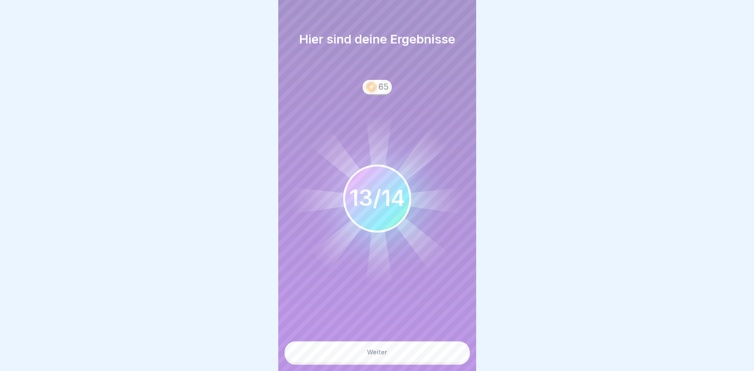
click at [411, 353] on button "Weiter" at bounding box center [377, 352] width 185 height 21
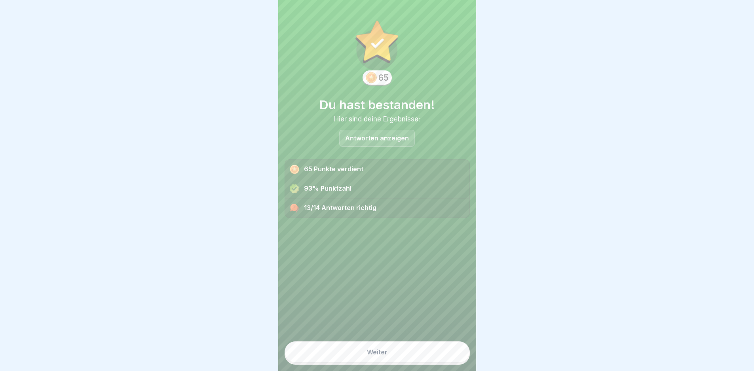
click at [410, 357] on button "Weiter" at bounding box center [377, 352] width 185 height 21
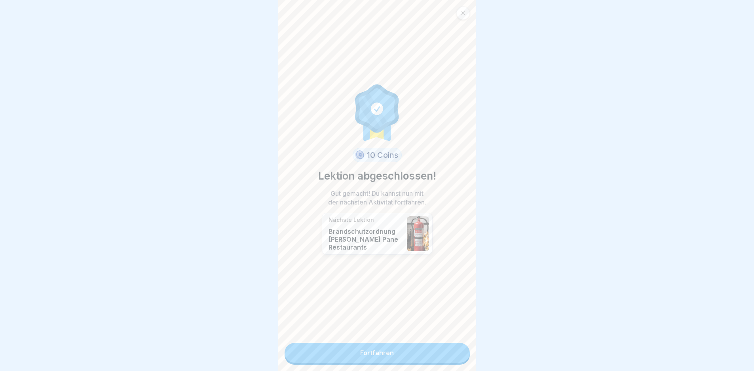
click at [409, 353] on link "Fortfahren" at bounding box center [377, 353] width 185 height 20
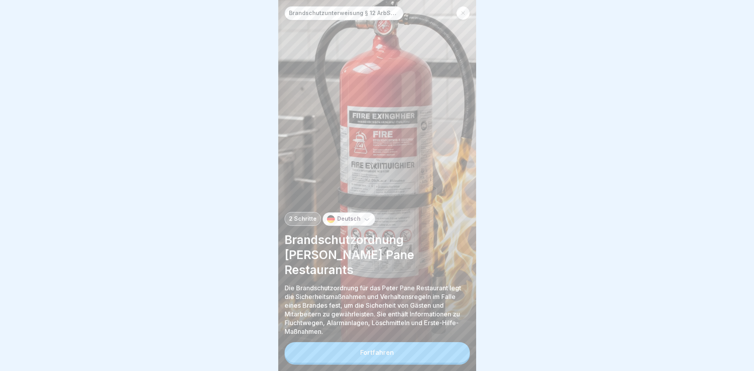
click at [414, 353] on button "Fortfahren" at bounding box center [377, 353] width 185 height 21
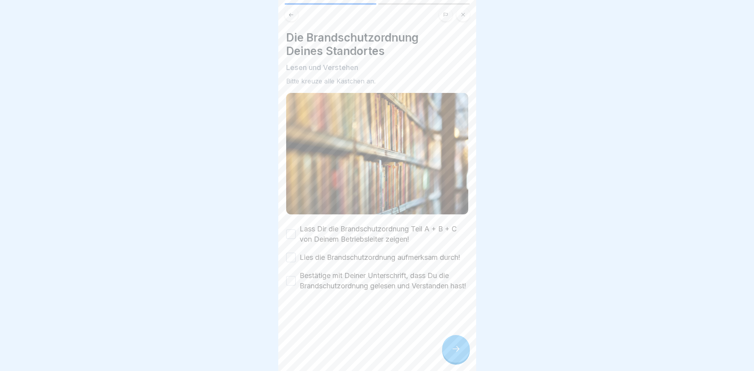
click at [355, 230] on label "Lass Dir die Brandschutzordnung Teil A + B + C von Deinem Betriebsleiter zeigen!" at bounding box center [384, 234] width 169 height 21
click at [296, 230] on button "Lass Dir die Brandschutzordnung Teil A + B + C von Deinem Betriebsleiter zeigen!" at bounding box center [291, 235] width 10 height 10
click at [356, 253] on label "Lies die Brandschutzordnung aufmerksam durch!" at bounding box center [380, 258] width 161 height 10
click at [296, 253] on button "Lies die Brandschutzordnung aufmerksam durch!" at bounding box center [291, 258] width 10 height 10
click at [383, 291] on label "Bestätige mit Deiner Unterschrift, dass Du die Brandschutzordnung gelesen und V…" at bounding box center [384, 281] width 169 height 21
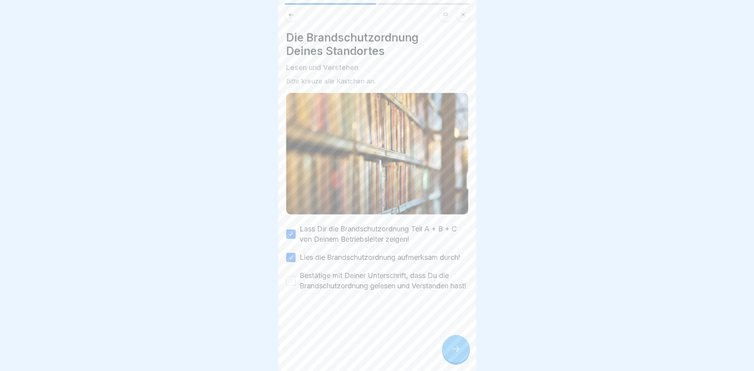
click at [296, 286] on button "Bestätige mit Deiner Unterschrift, dass Du die Brandschutzordnung gelesen und V…" at bounding box center [291, 281] width 10 height 10
click at [453, 354] on icon at bounding box center [456, 350] width 10 height 10
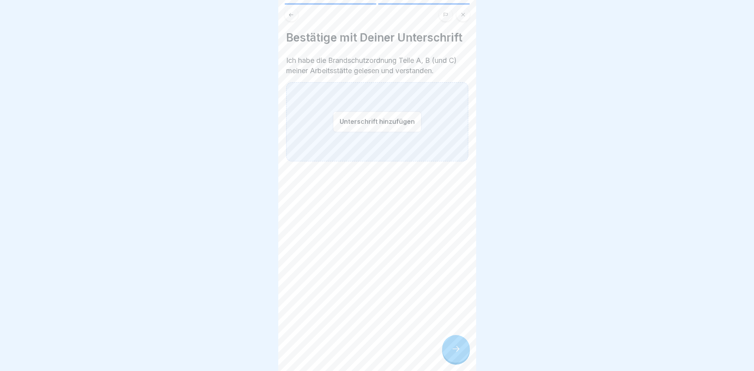
click at [356, 119] on button "Unterschrift hinzufügen" at bounding box center [377, 121] width 89 height 21
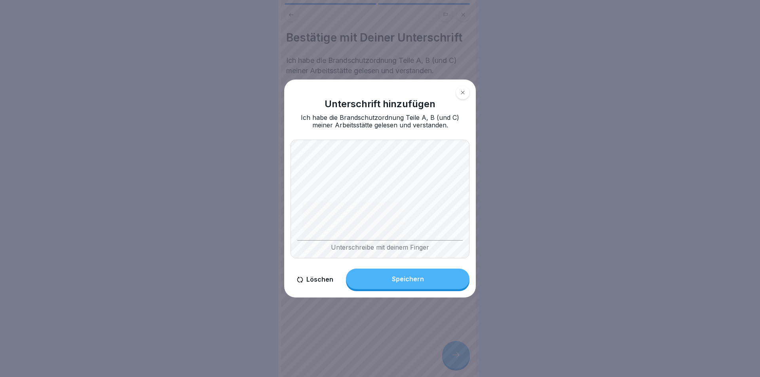
click at [308, 245] on div "Unterschreibe mit deinem Finger" at bounding box center [380, 199] width 179 height 119
click at [310, 304] on body "Brandschutzunterweisung § 12 ArbSchG 2 Schritte Deutsch Brandschutzordnung [PER…" at bounding box center [377, 188] width 754 height 377
click at [360, 223] on div "Unterschreibe mit deinem Finger" at bounding box center [380, 199] width 179 height 119
click at [548, 217] on body "Brandschutzunterweisung § 12 ArbSchG 2 Schritte Deutsch Brandschutzordnung [PER…" at bounding box center [377, 188] width 754 height 377
click at [308, 281] on button "Löschen" at bounding box center [315, 280] width 49 height 23
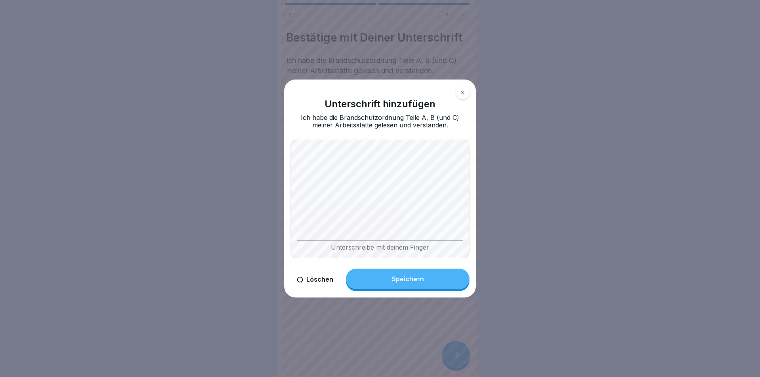
click at [325, 280] on button "Löschen" at bounding box center [315, 280] width 49 height 23
click at [427, 282] on button "Speichern" at bounding box center [408, 279] width 124 height 21
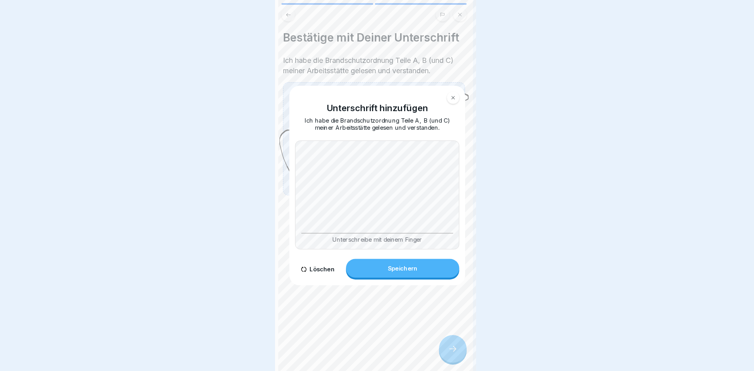
click at [435, 352] on div "Bestätige mit Deiner Unterschrift Ich habe die Brandschutzordnung Teile A, B (u…" at bounding box center [374, 185] width 198 height 371
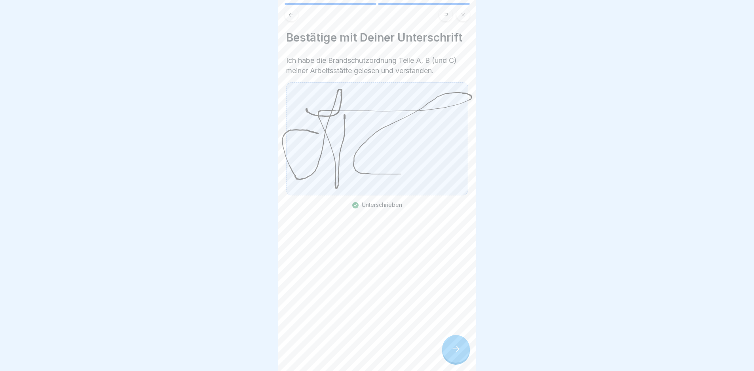
click at [451, 353] on div at bounding box center [456, 349] width 28 height 28
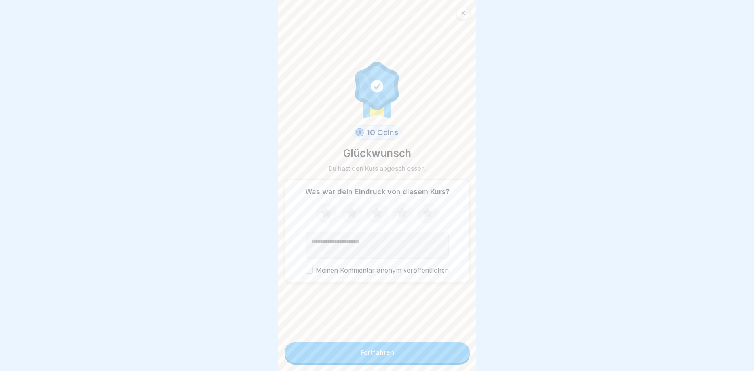
click at [447, 354] on button "Fortfahren" at bounding box center [377, 353] width 185 height 21
